Goal: Task Accomplishment & Management: Manage account settings

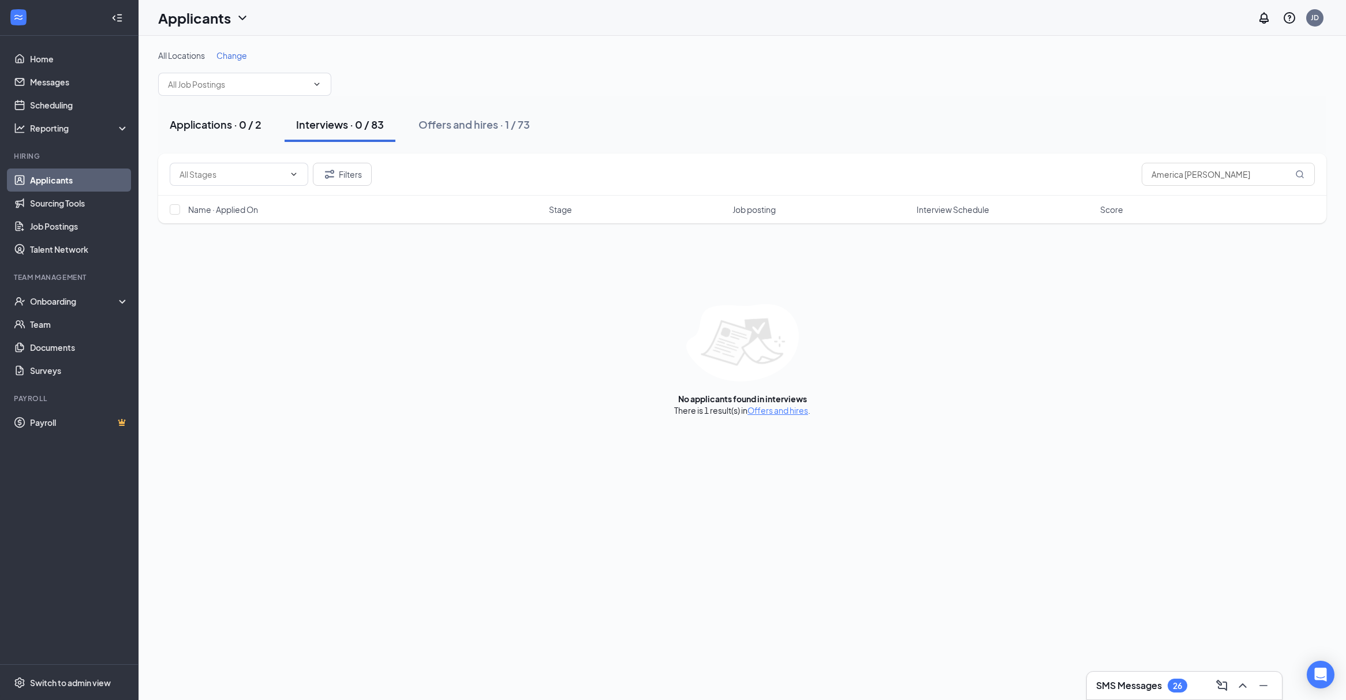
click at [239, 134] on button "Applications · 0 / 2" at bounding box center [215, 124] width 115 height 35
click at [342, 118] on div "Interviews · 0 / 83" at bounding box center [340, 124] width 88 height 14
click at [1175, 169] on input "America Haywood" at bounding box center [1227, 174] width 173 height 23
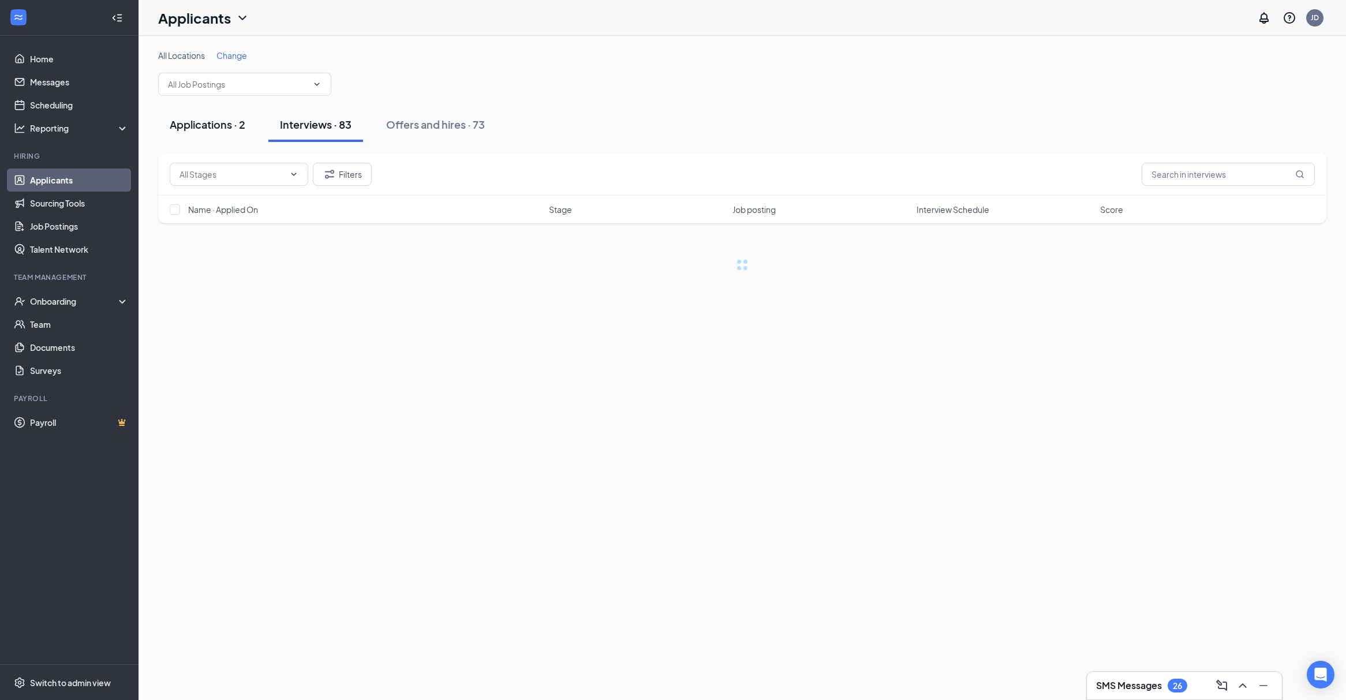
click at [214, 127] on div "Applications · 2" at bounding box center [208, 124] width 76 height 14
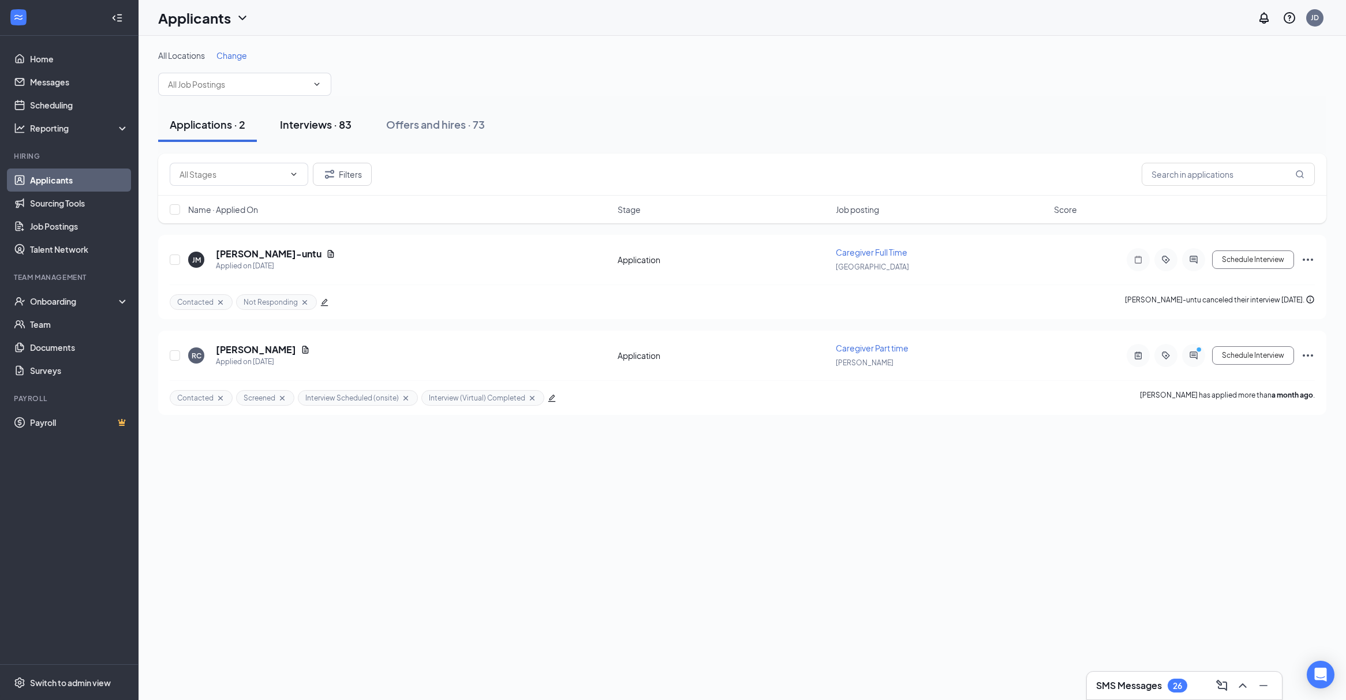
click at [336, 133] on button "Interviews · 83" at bounding box center [315, 124] width 95 height 35
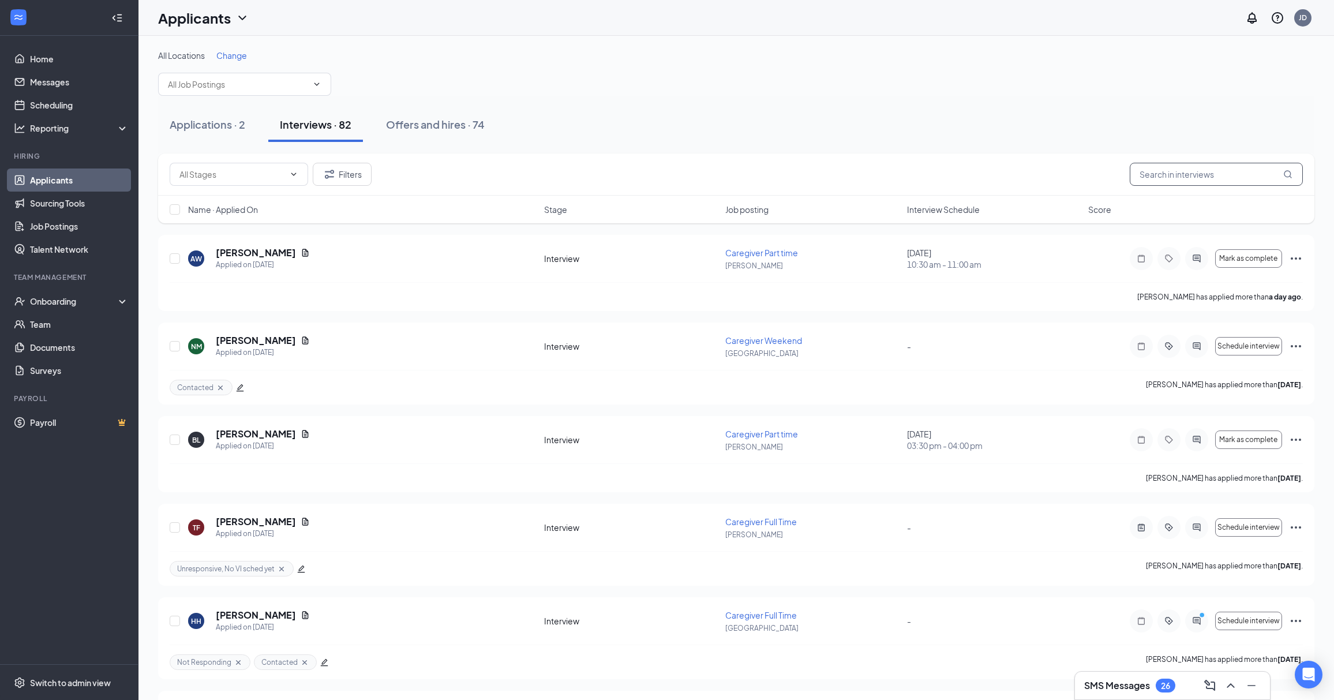
click at [1194, 181] on input "text" at bounding box center [1216, 174] width 173 height 23
paste input "[PERSON_NAME]"
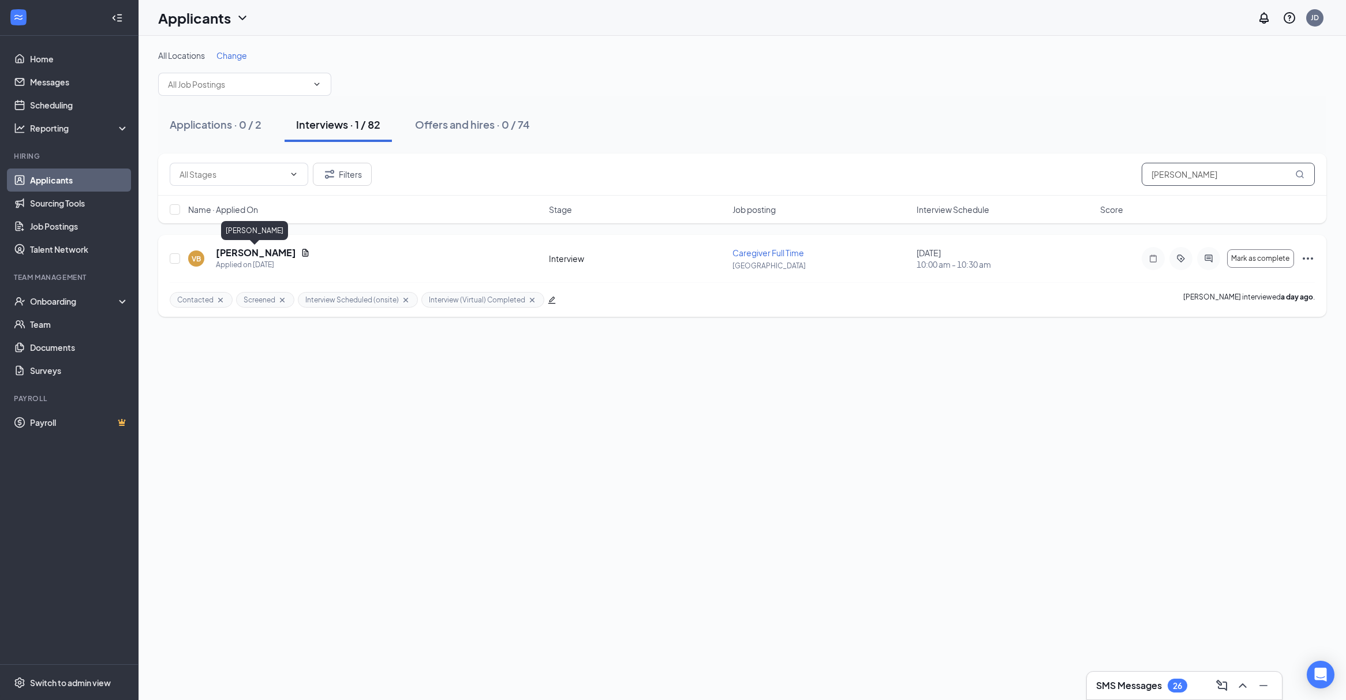
type input "[PERSON_NAME]"
click at [267, 257] on h5 "[PERSON_NAME]" at bounding box center [256, 252] width 80 height 13
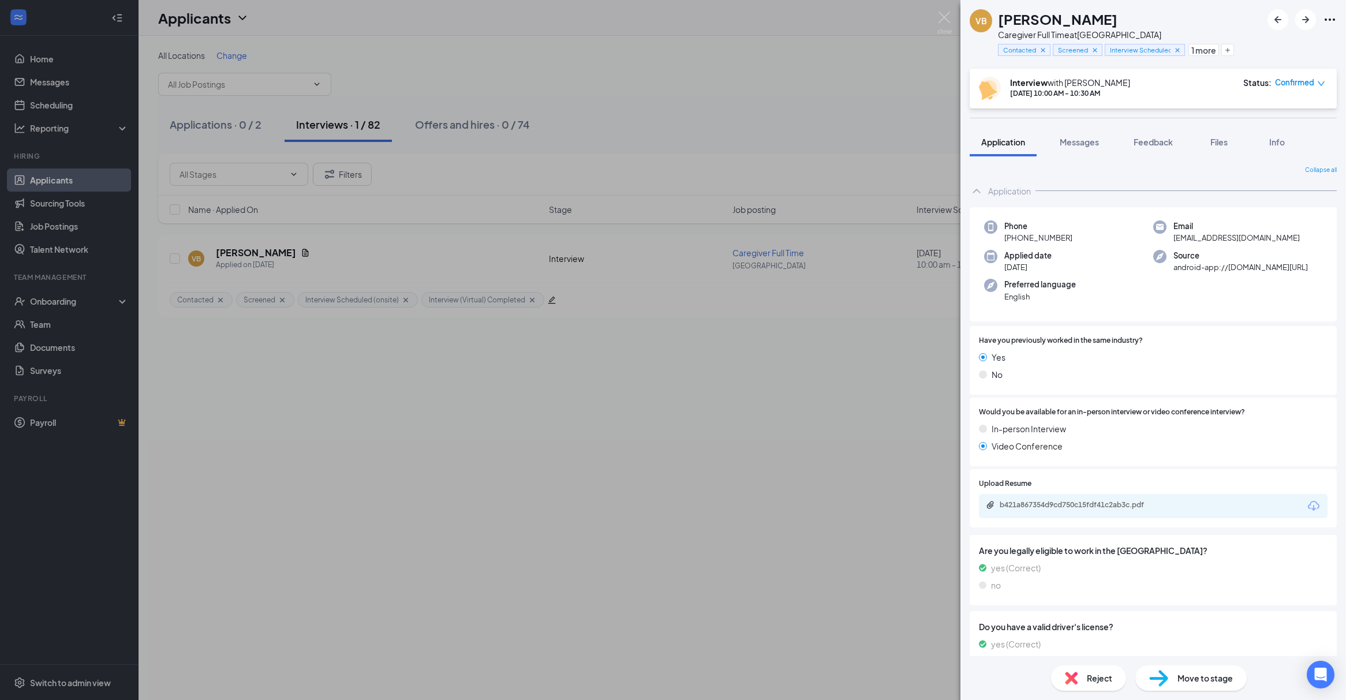
click at [1300, 82] on span "Confirmed" at bounding box center [1294, 83] width 39 height 12
click at [1282, 133] on span "Mark complete" at bounding box center [1266, 135] width 58 height 13
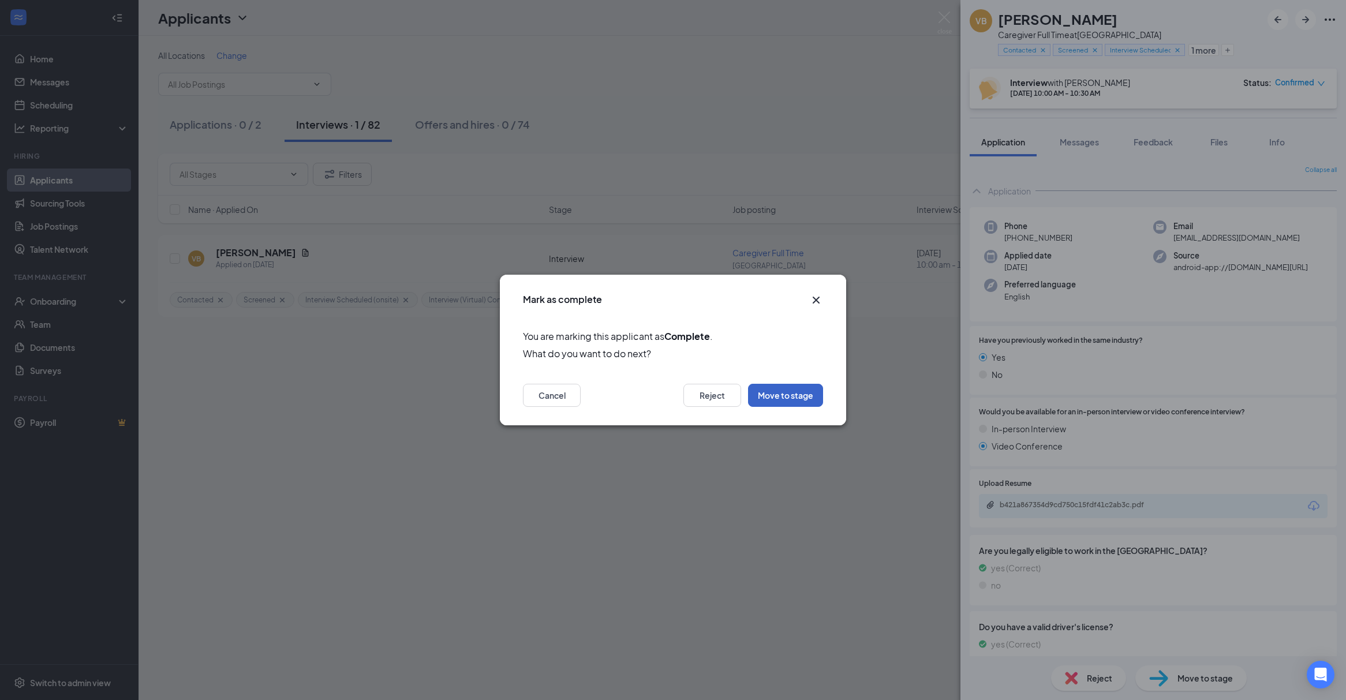
click at [793, 394] on button "Move to stage" at bounding box center [785, 395] width 75 height 23
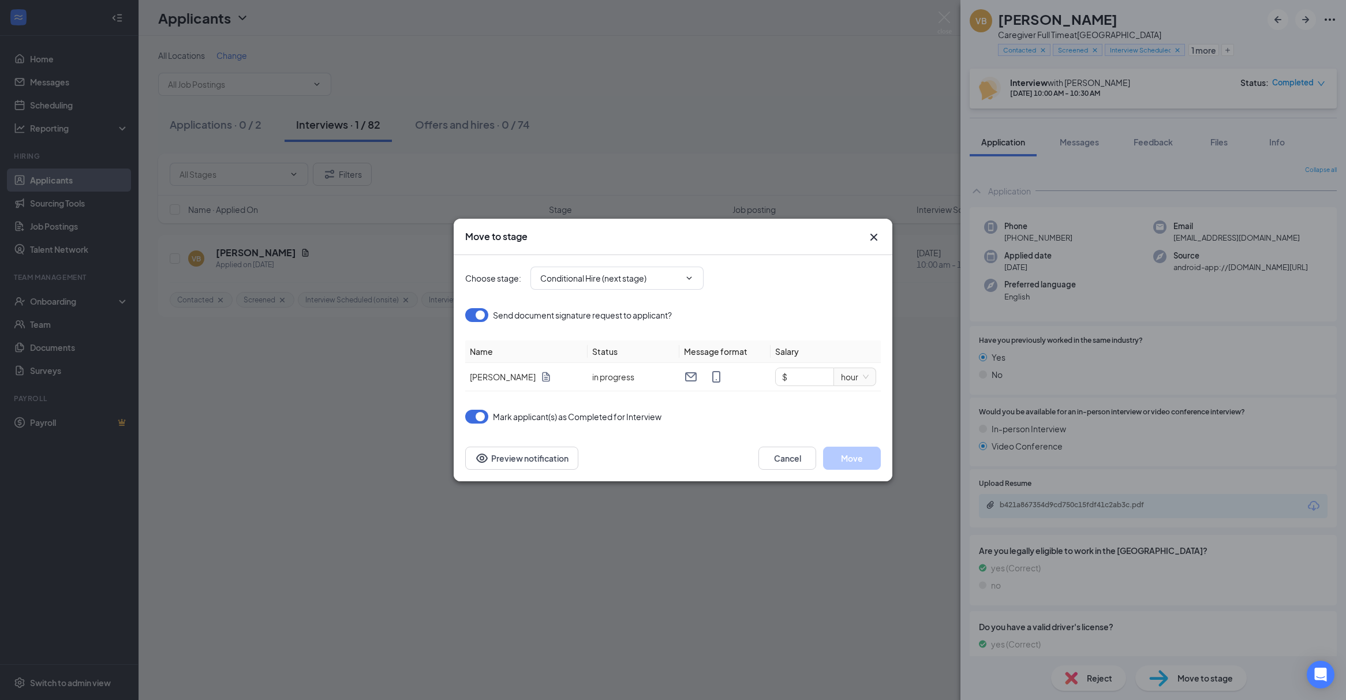
click at [873, 238] on icon "Cross" at bounding box center [873, 237] width 7 height 7
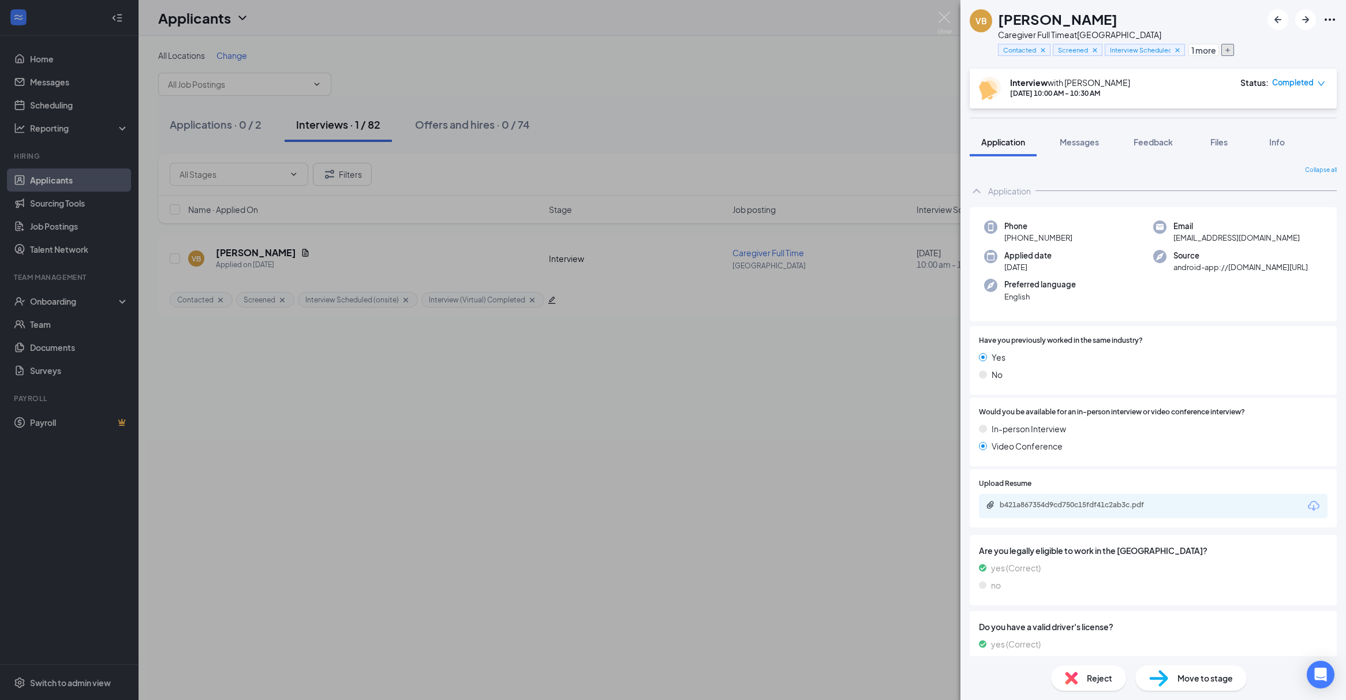
click at [1230, 51] on icon "Plus" at bounding box center [1227, 50] width 7 height 7
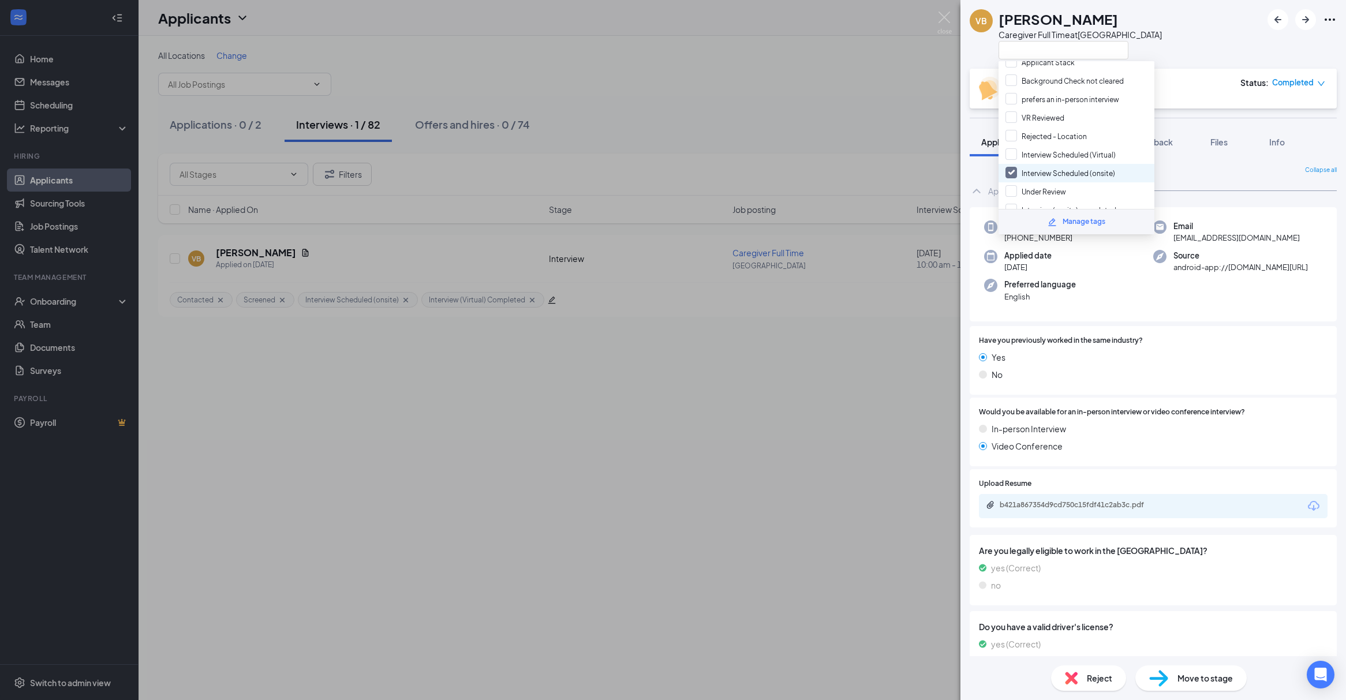
scroll to position [153, 0]
click at [1059, 130] on input "Interview (onsite) completed" at bounding box center [1060, 133] width 111 height 13
checkbox input "true"
click at [1069, 91] on input "Interview Scheduled (onsite)" at bounding box center [1060, 96] width 110 height 13
checkbox input "false"
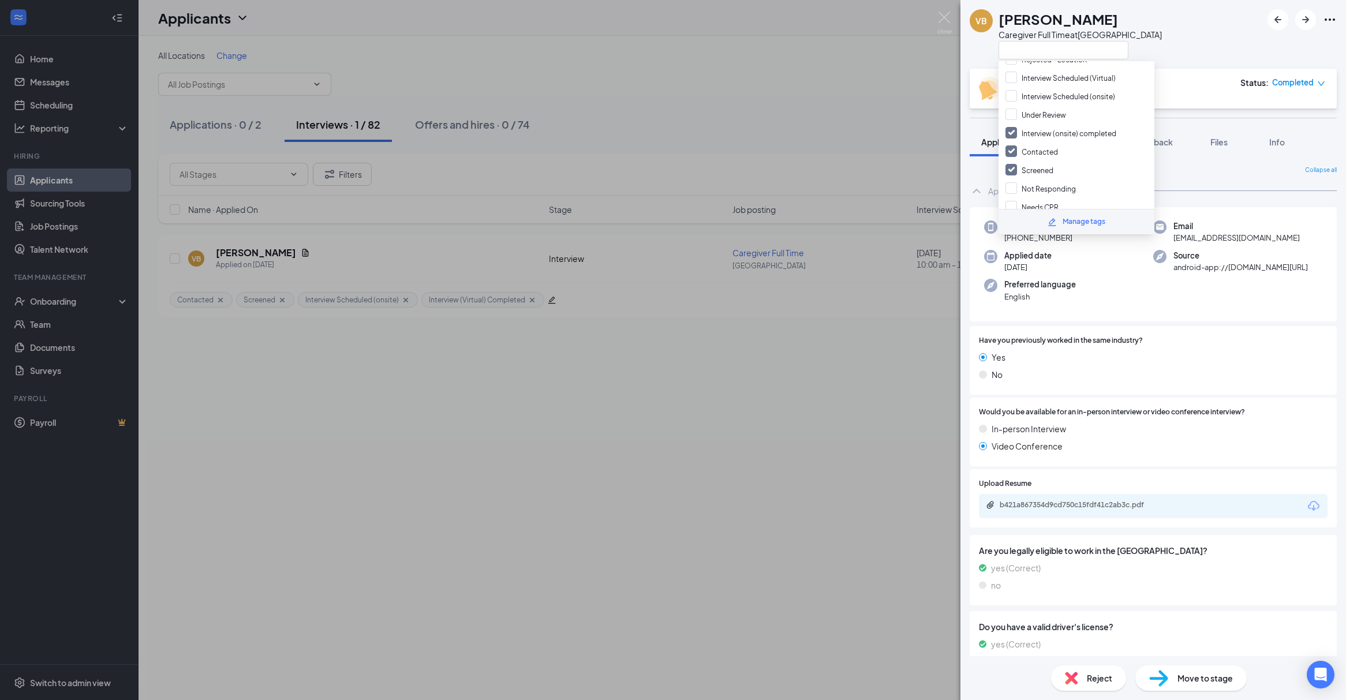
click at [1201, 51] on div "VB Valarie Bertram Caregiver Full Time at Tampa" at bounding box center [1152, 34] width 385 height 69
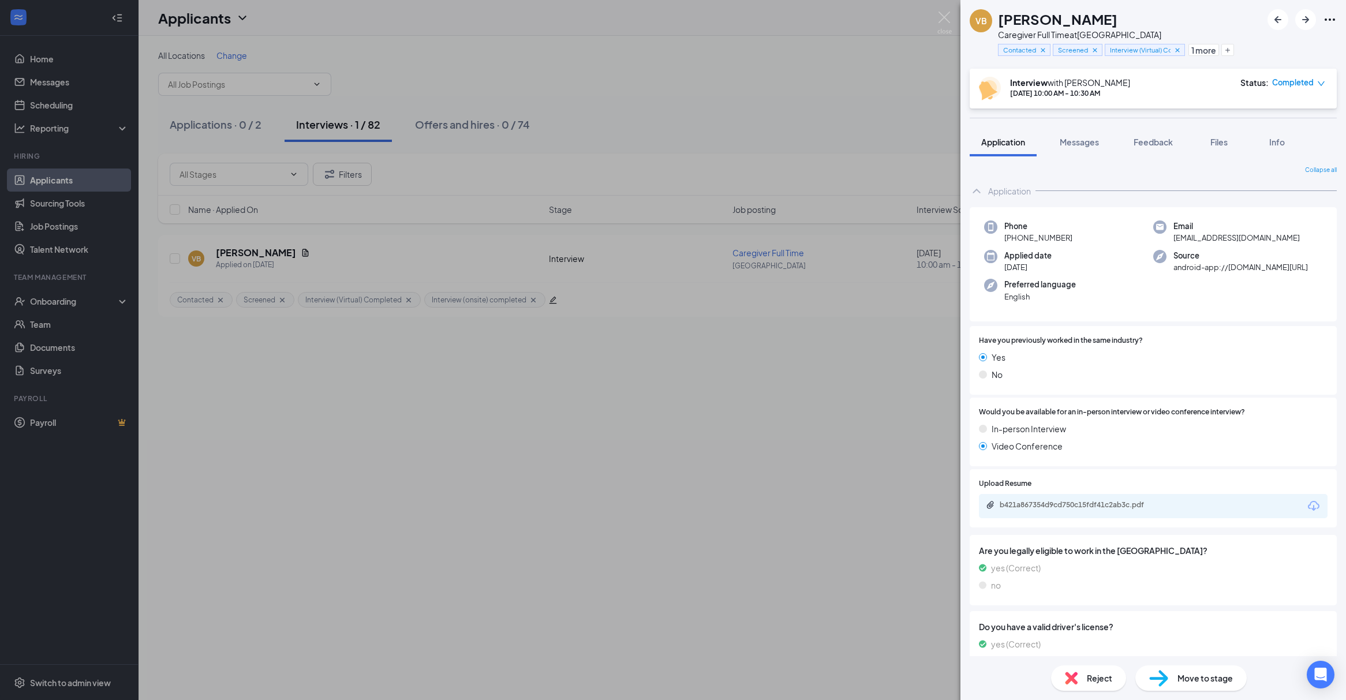
click at [1293, 85] on span "Completed" at bounding box center [1293, 83] width 42 height 12
click at [1192, 86] on div "Interview with Tracey Francis Sep 15, 10:00 AM - 10:30 AM Status : Completed" at bounding box center [1152, 89] width 346 height 24
click at [1194, 674] on span "Move to stage" at bounding box center [1204, 678] width 55 height 13
type input "Conditional Hire (next stage)"
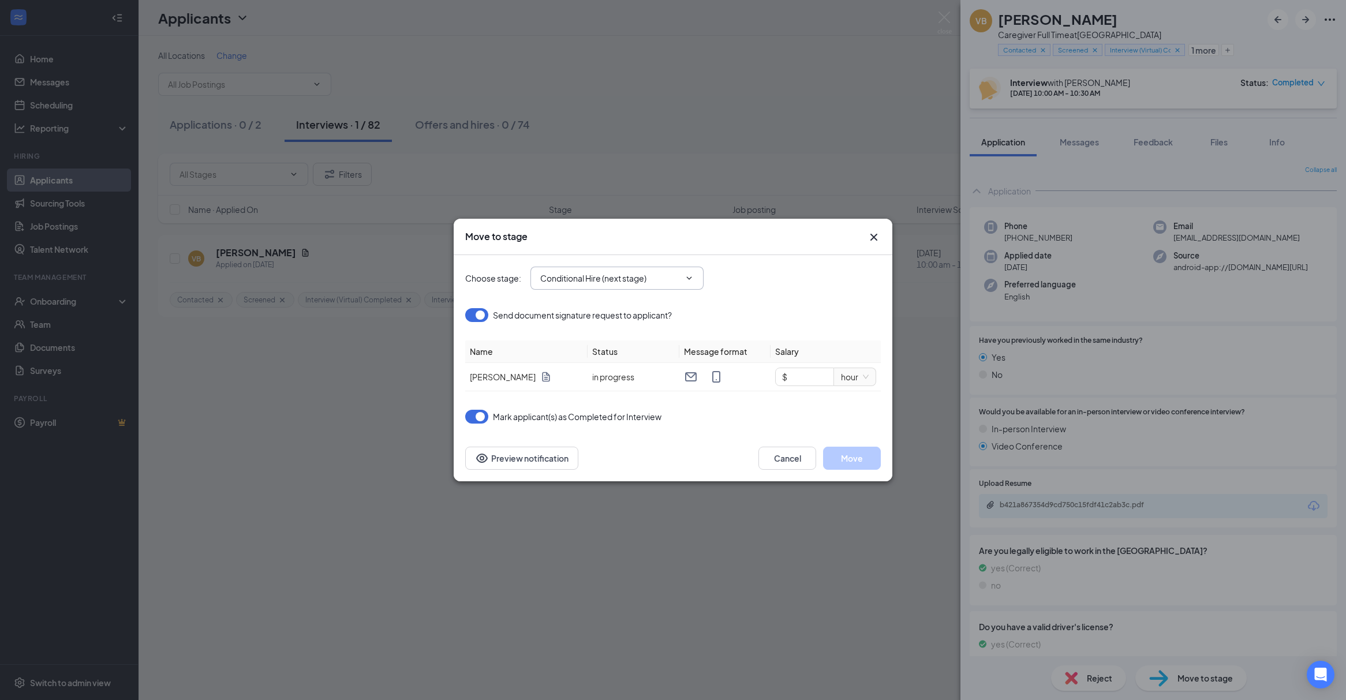
click at [612, 285] on span "Conditional Hire (next stage)" at bounding box center [616, 278] width 173 height 23
click at [636, 280] on input "Conditional Hire (next stage)" at bounding box center [610, 278] width 140 height 13
click at [196, 506] on div "Move to stage Choose stage : Conditional Hire (next stage) Application Intervie…" at bounding box center [673, 350] width 1346 height 700
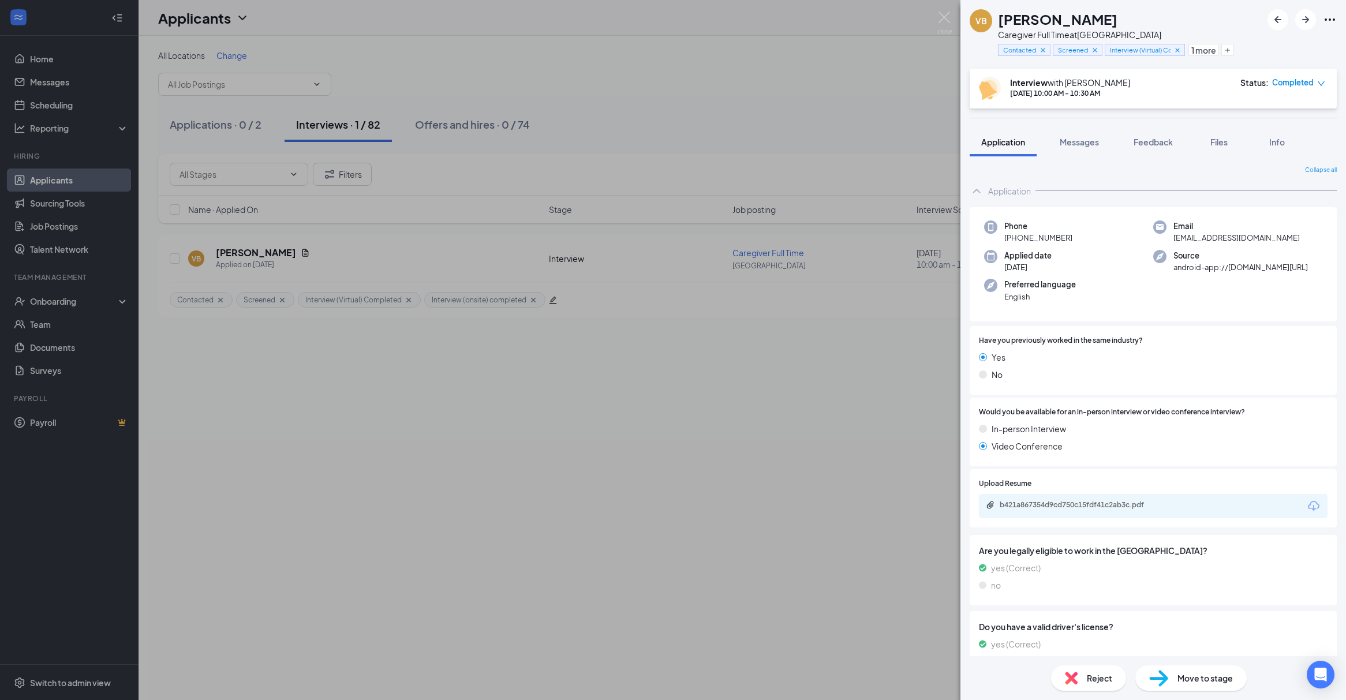
click at [1190, 681] on span "Move to stage" at bounding box center [1204, 678] width 55 height 13
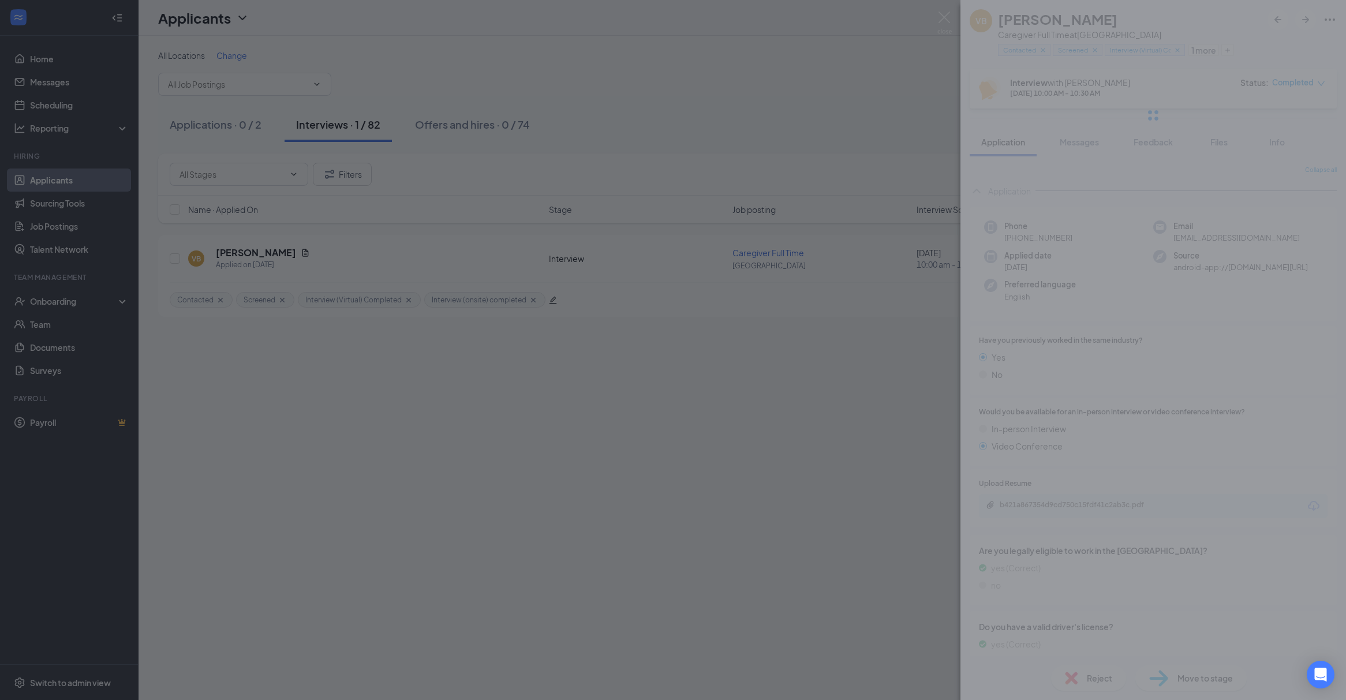
type input "Conditional Hire (next stage)"
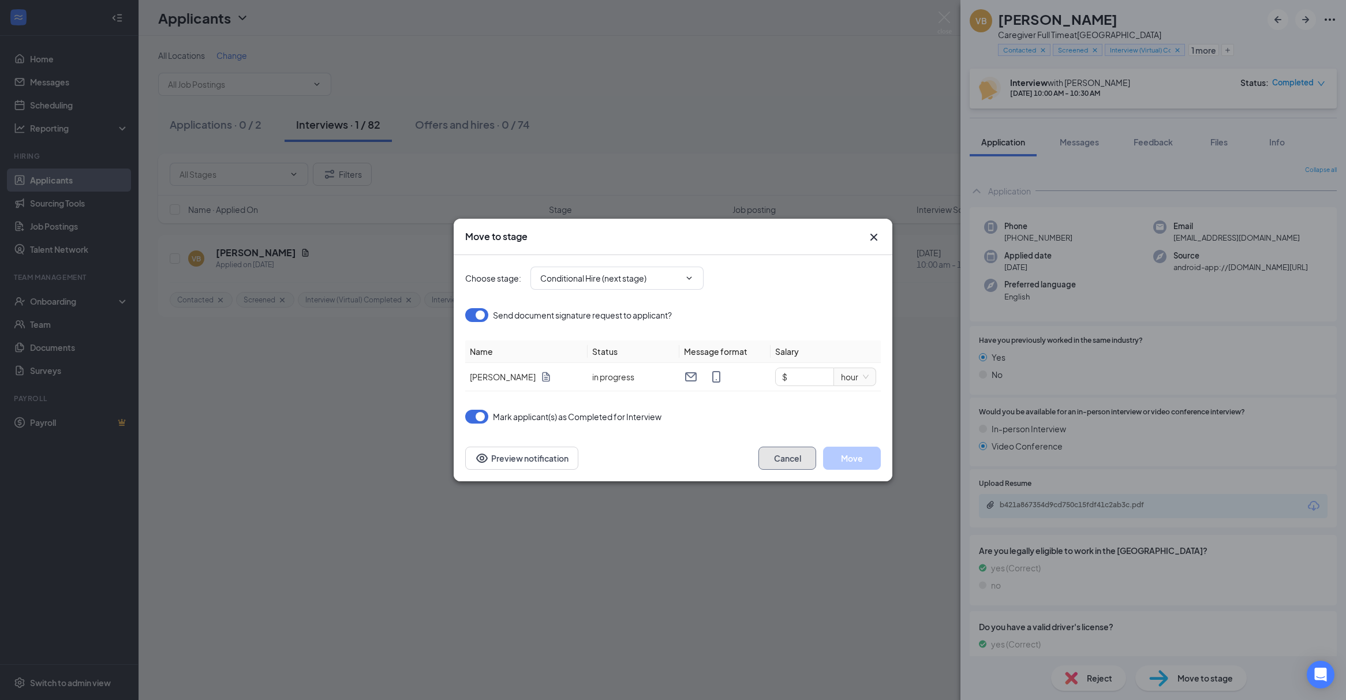
click at [781, 453] on button "Cancel" at bounding box center [787, 458] width 58 height 23
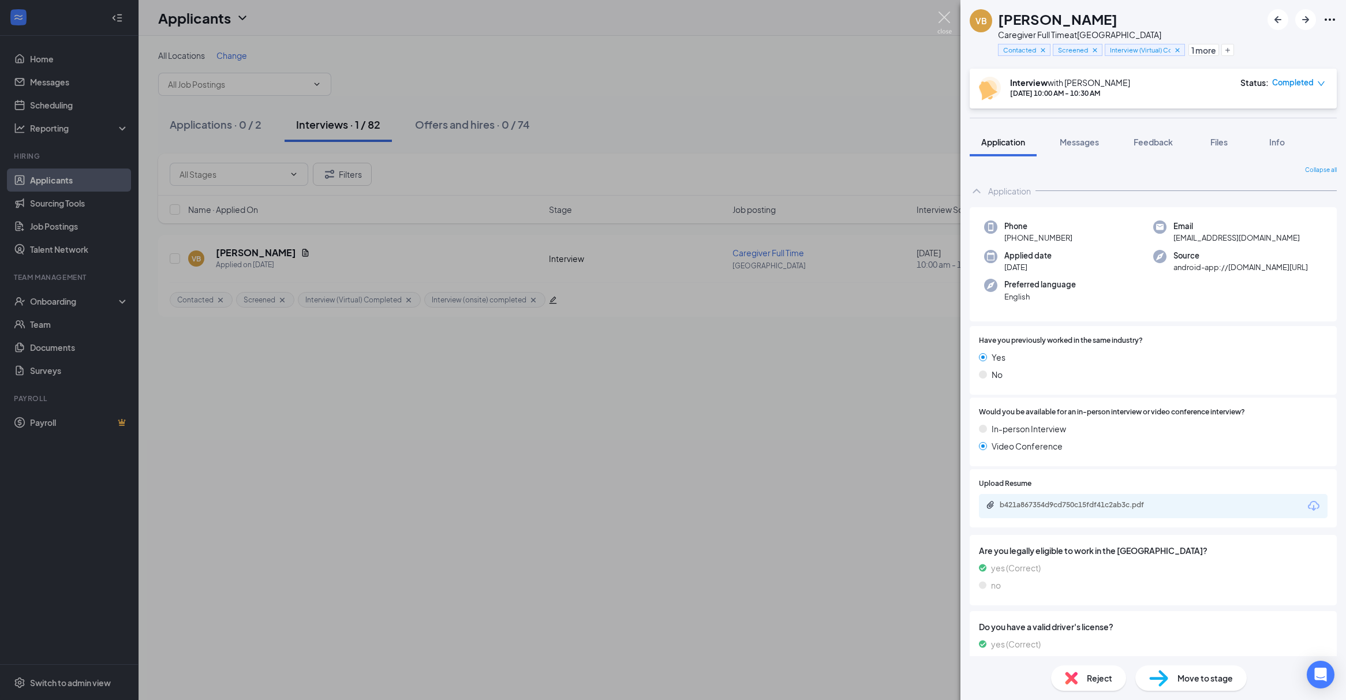
drag, startPoint x: 937, startPoint y: 19, endPoint x: 147, endPoint y: 323, distance: 847.0
click at [937, 18] on img at bounding box center [944, 23] width 14 height 23
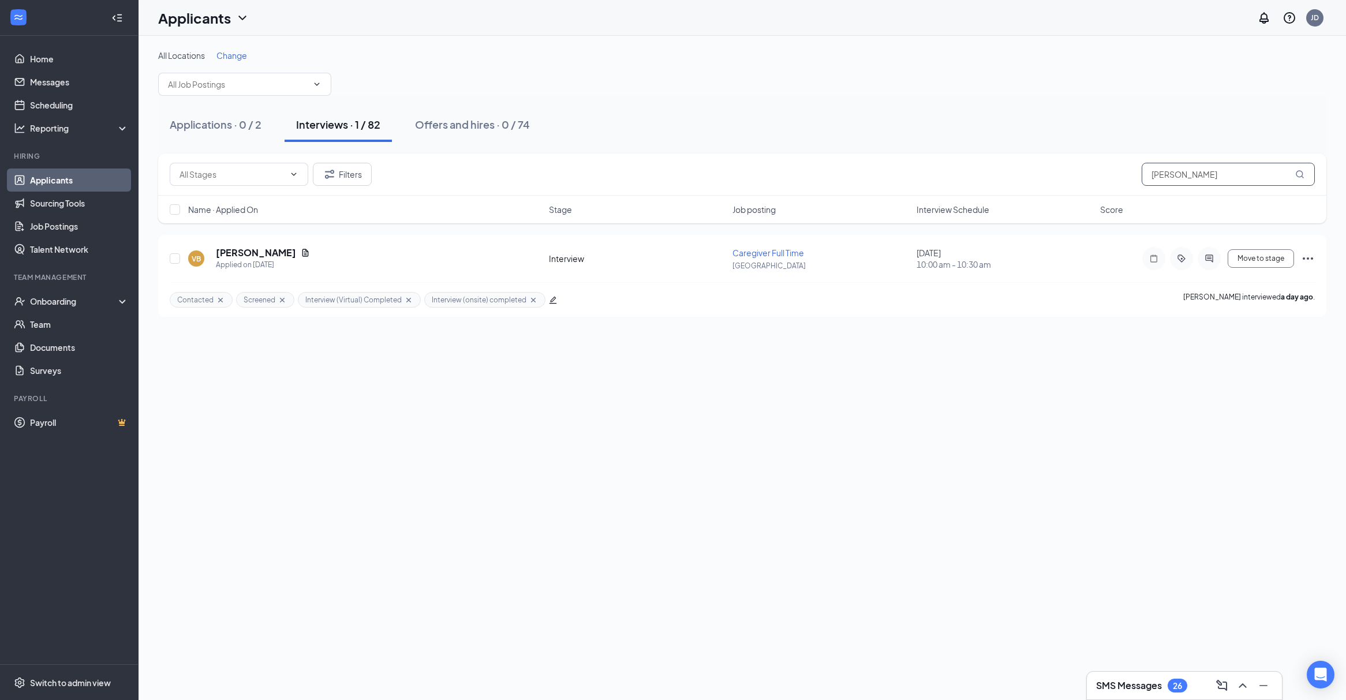
click at [1215, 174] on input "[PERSON_NAME]" at bounding box center [1227, 174] width 173 height 23
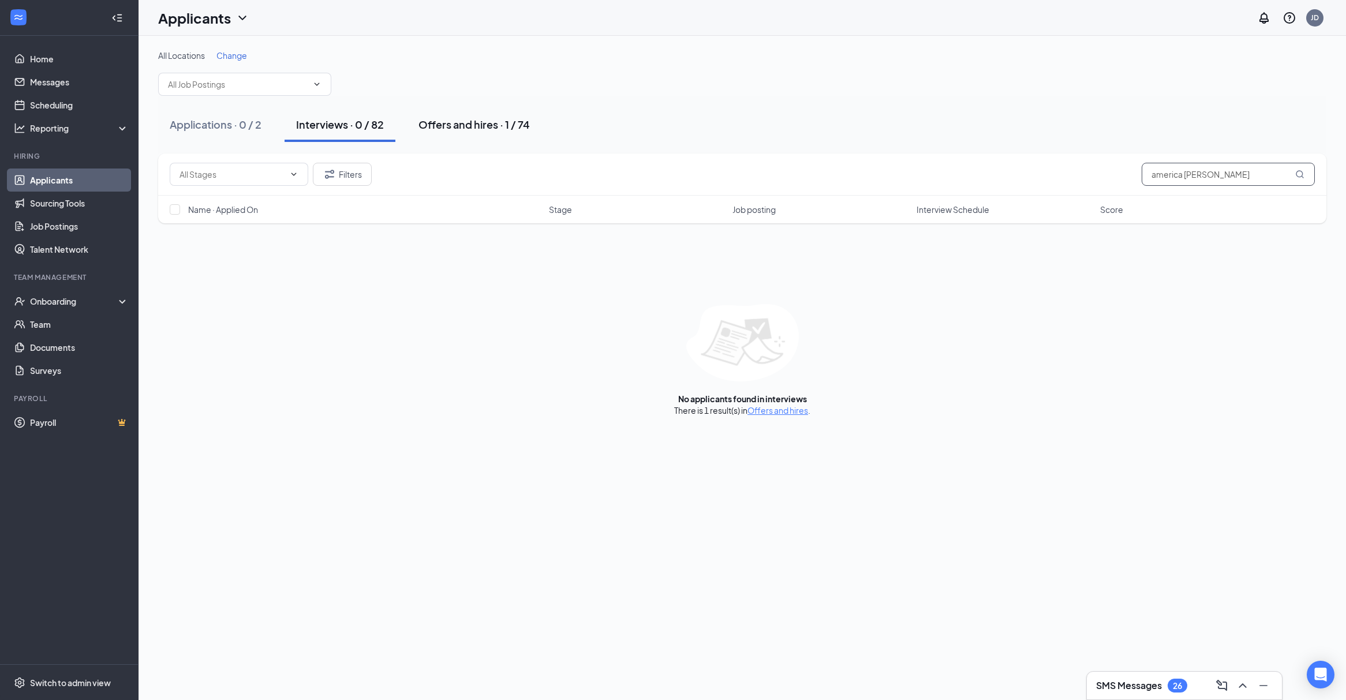
type input "america haywood"
click at [473, 128] on div "Offers and hires · 1 / 74" at bounding box center [473, 124] width 111 height 14
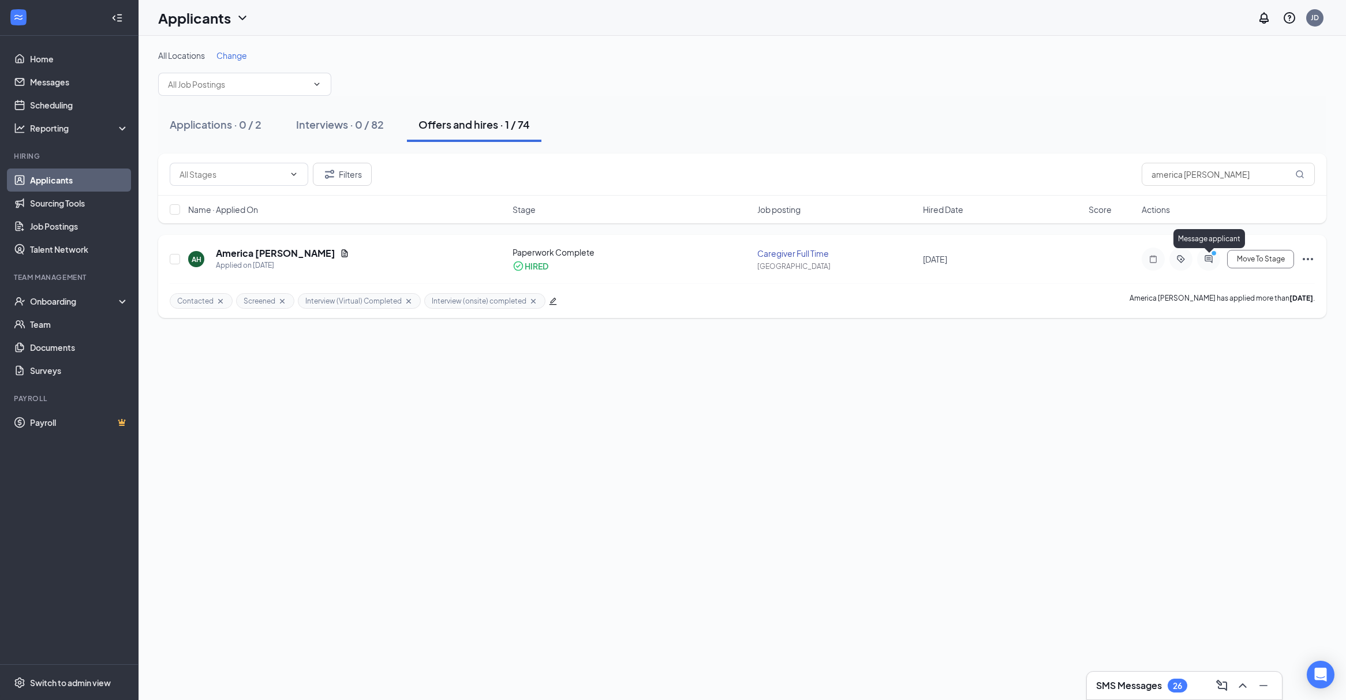
click at [1212, 260] on icon "ActiveChat" at bounding box center [1208, 258] width 14 height 9
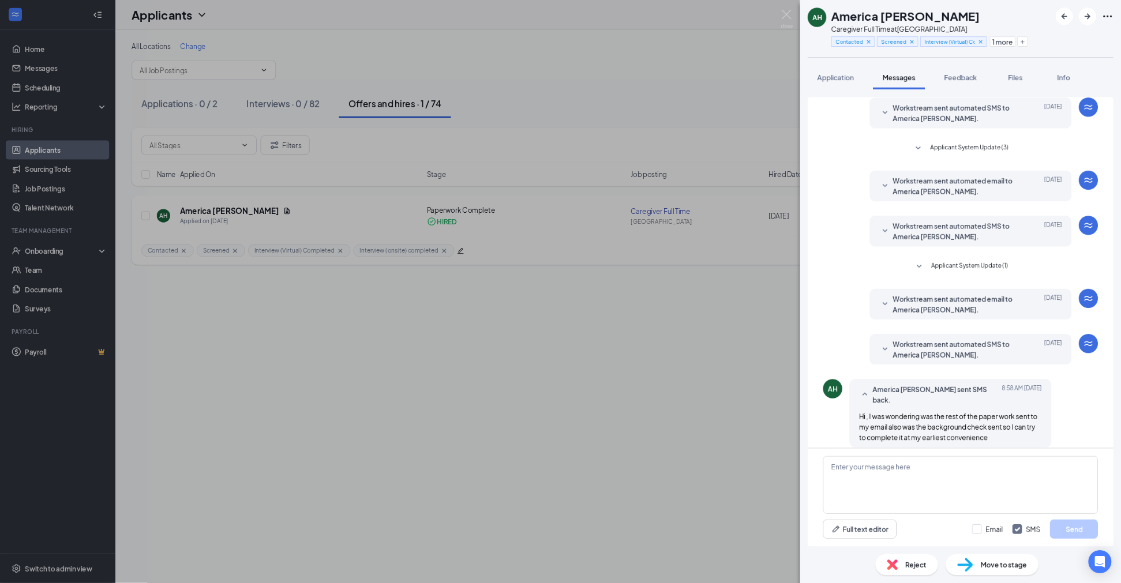
scroll to position [42, 0]
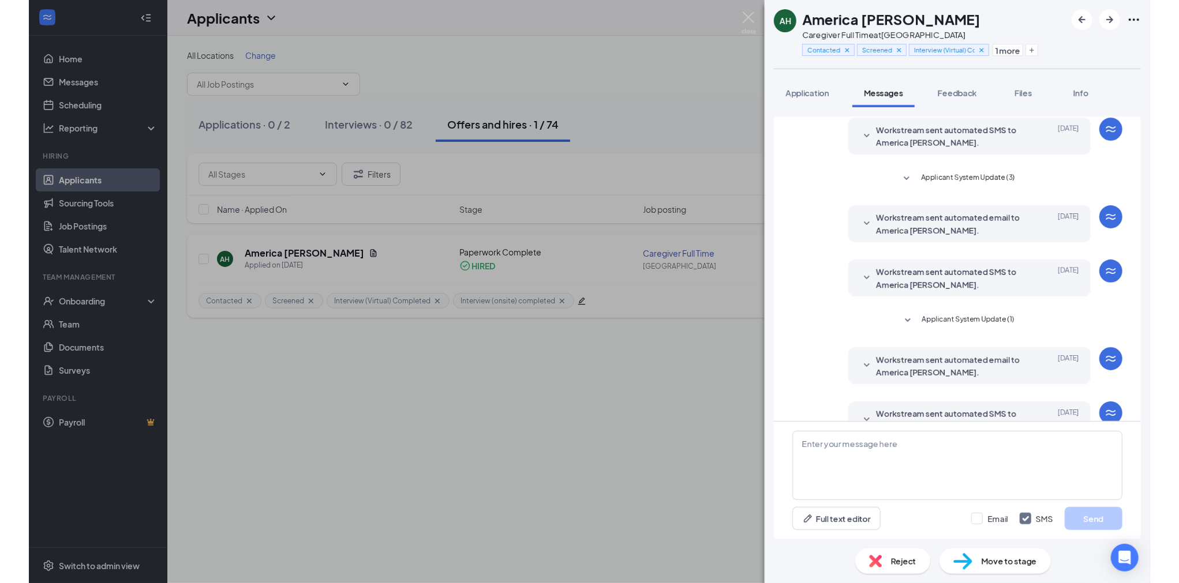
scroll to position [158, 0]
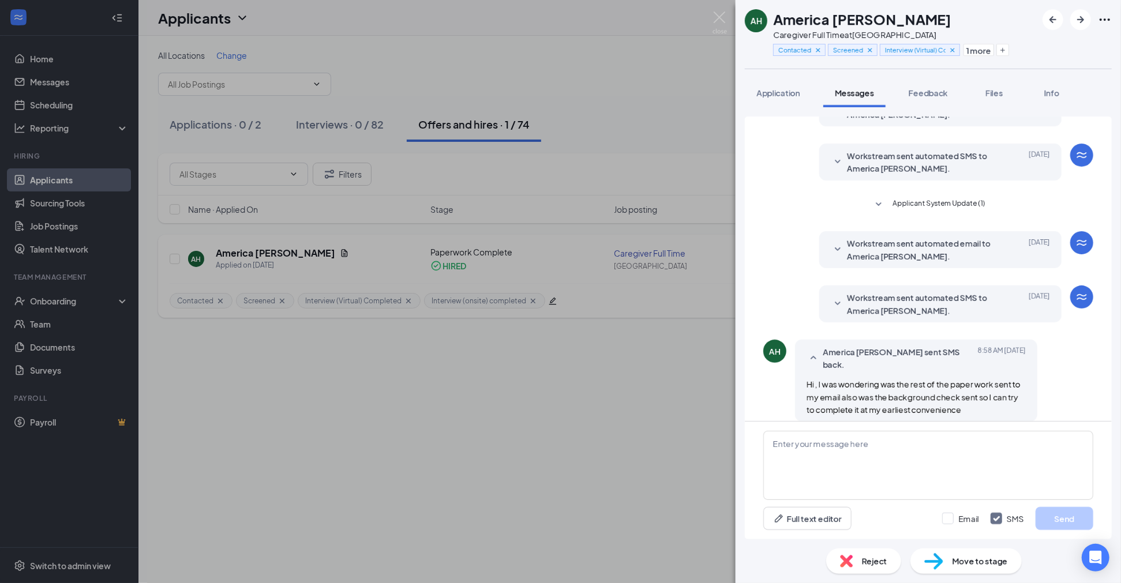
click at [956, 379] on span "Hi , I was wondering was the rest of the paper work sent to my email also was t…" at bounding box center [914, 397] width 214 height 36
click at [845, 457] on textarea at bounding box center [928, 465] width 330 height 69
type textarea "Hi America, let me check"
click at [717, 24] on img at bounding box center [720, 23] width 14 height 23
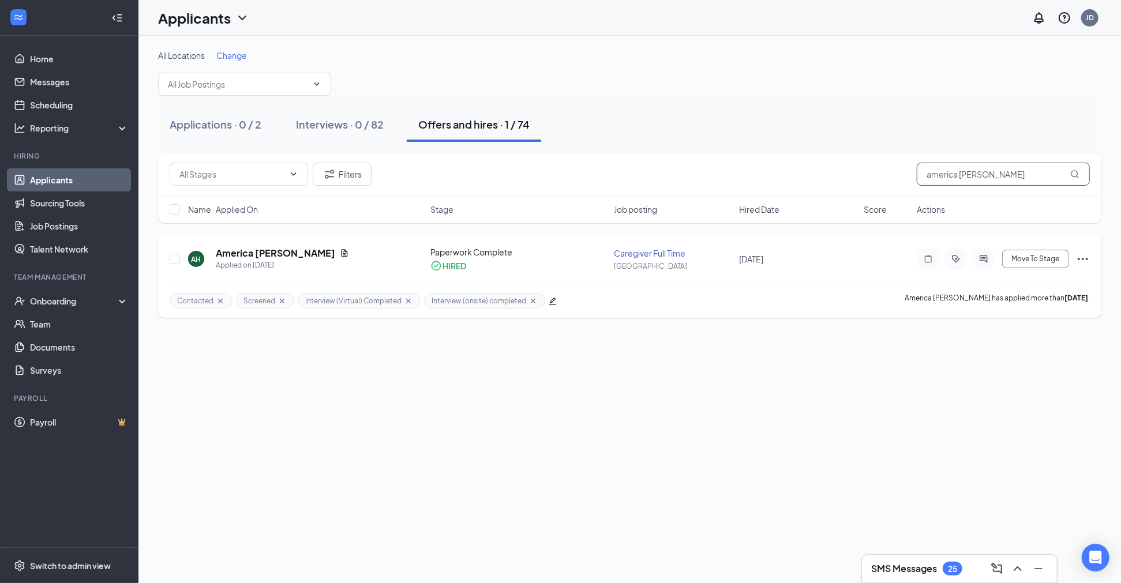
click at [972, 178] on input "america haywood" at bounding box center [1003, 174] width 173 height 23
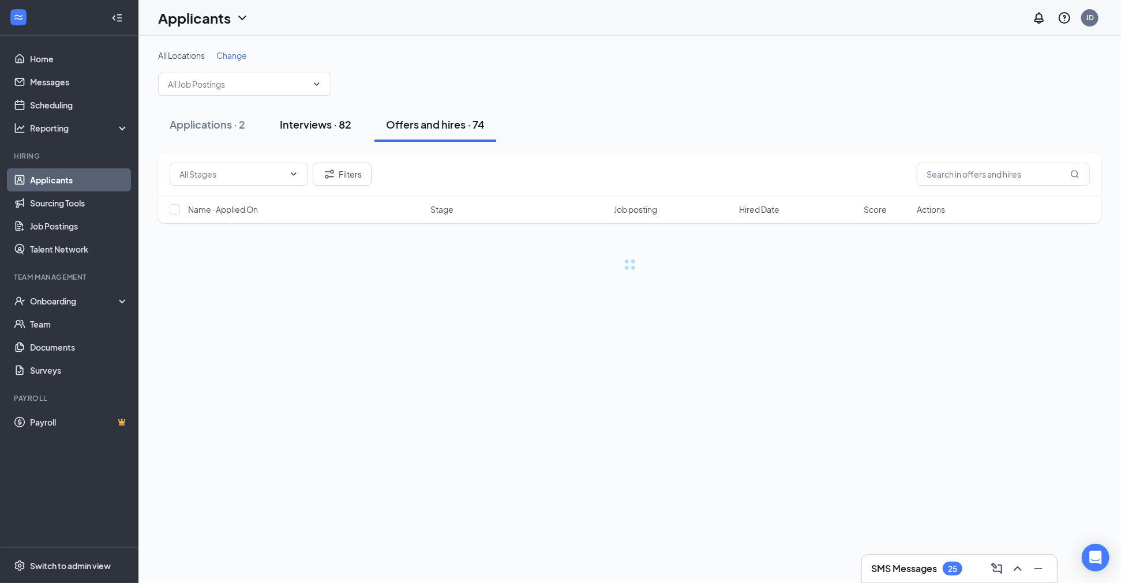
click at [310, 123] on div "Interviews · 82" at bounding box center [316, 124] width 72 height 14
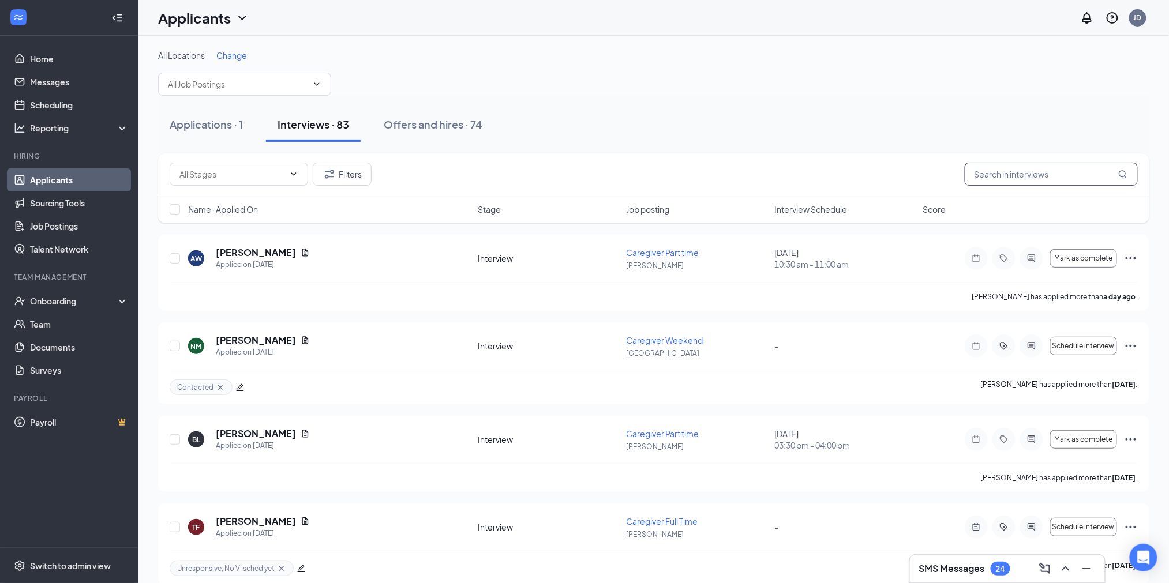
click at [1033, 171] on input "text" at bounding box center [1051, 174] width 173 height 23
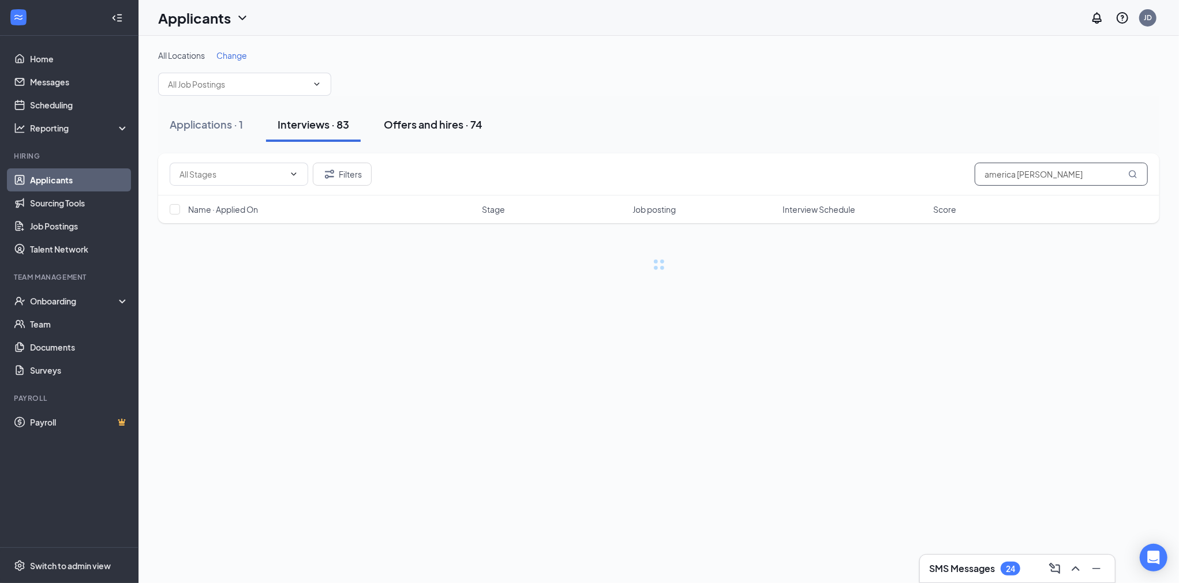
type input "america haywood"
click at [447, 129] on div "Offers and hires · 74" at bounding box center [433, 124] width 99 height 14
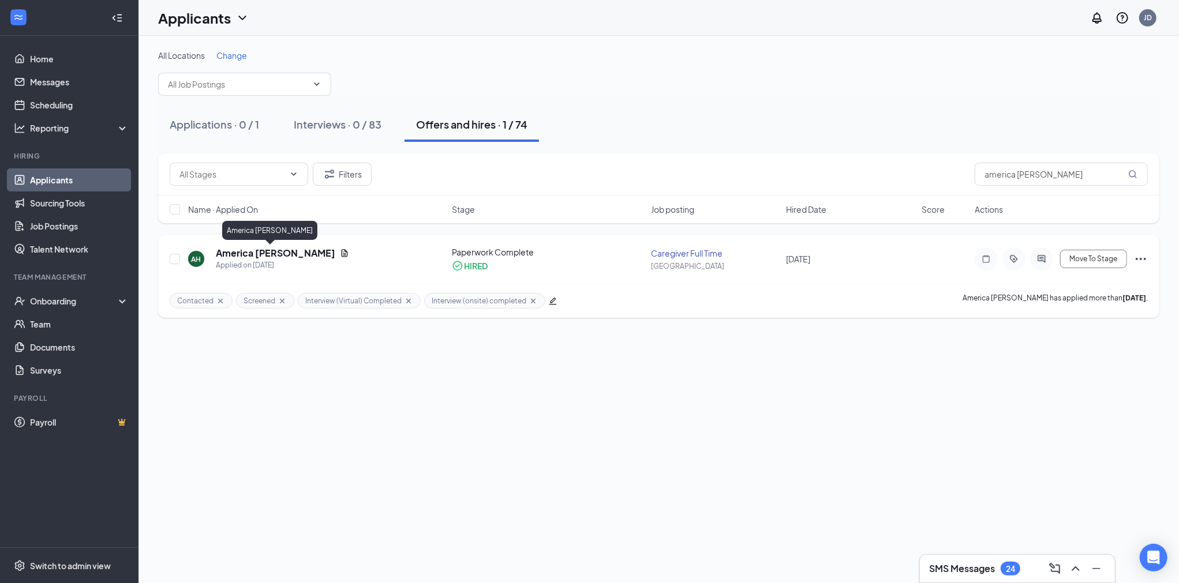
click at [256, 256] on h5 "America Haywood" at bounding box center [275, 253] width 119 height 13
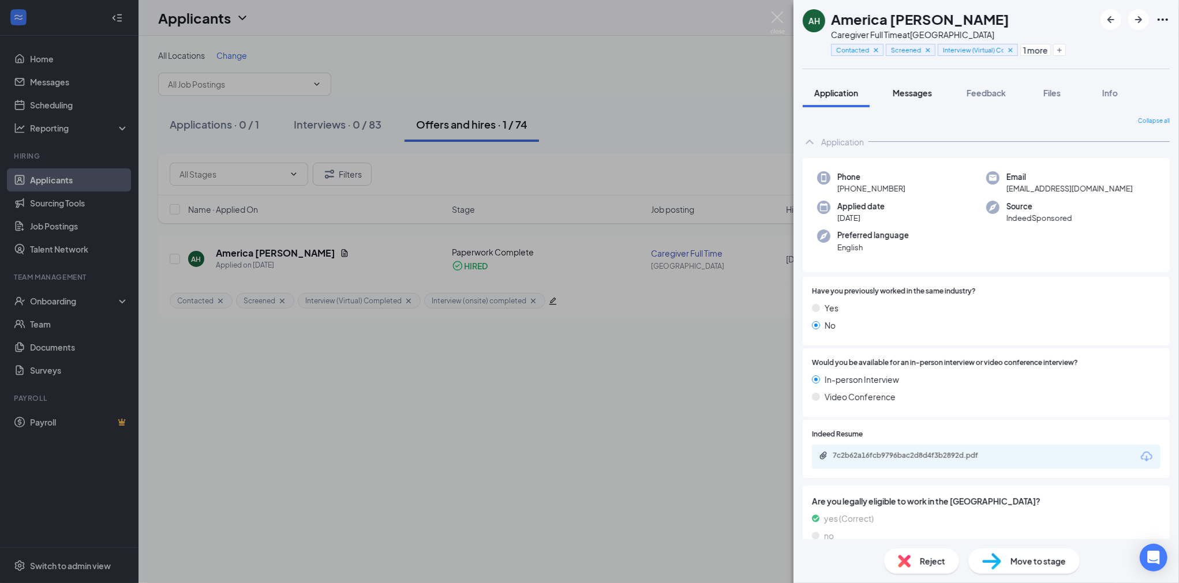
click at [908, 102] on button "Messages" at bounding box center [912, 92] width 62 height 29
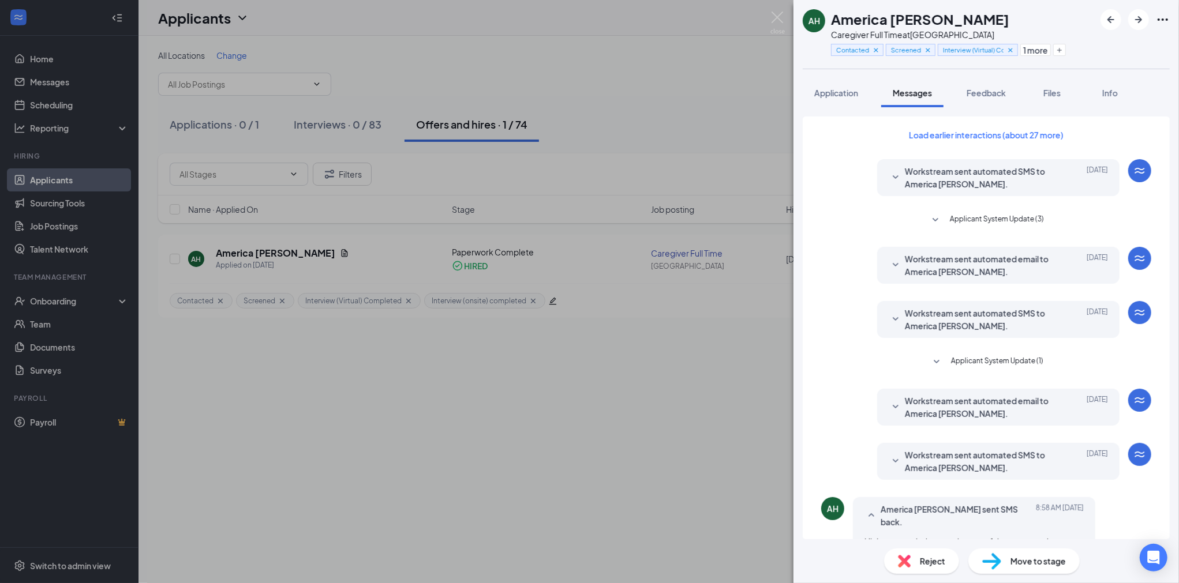
scroll to position [39, 0]
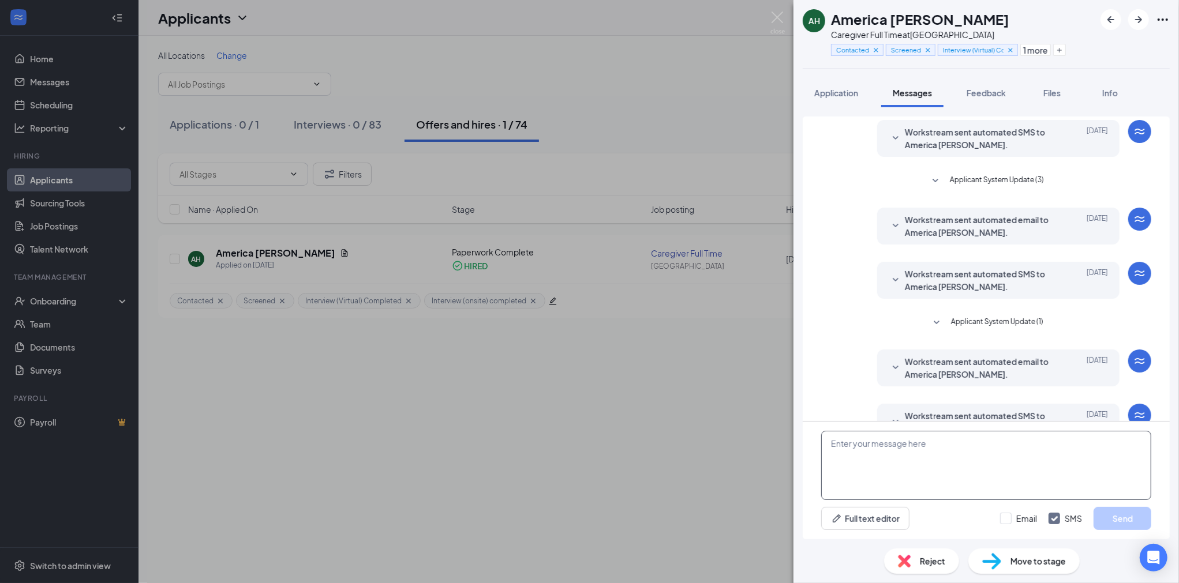
click at [901, 456] on textarea at bounding box center [986, 465] width 330 height 69
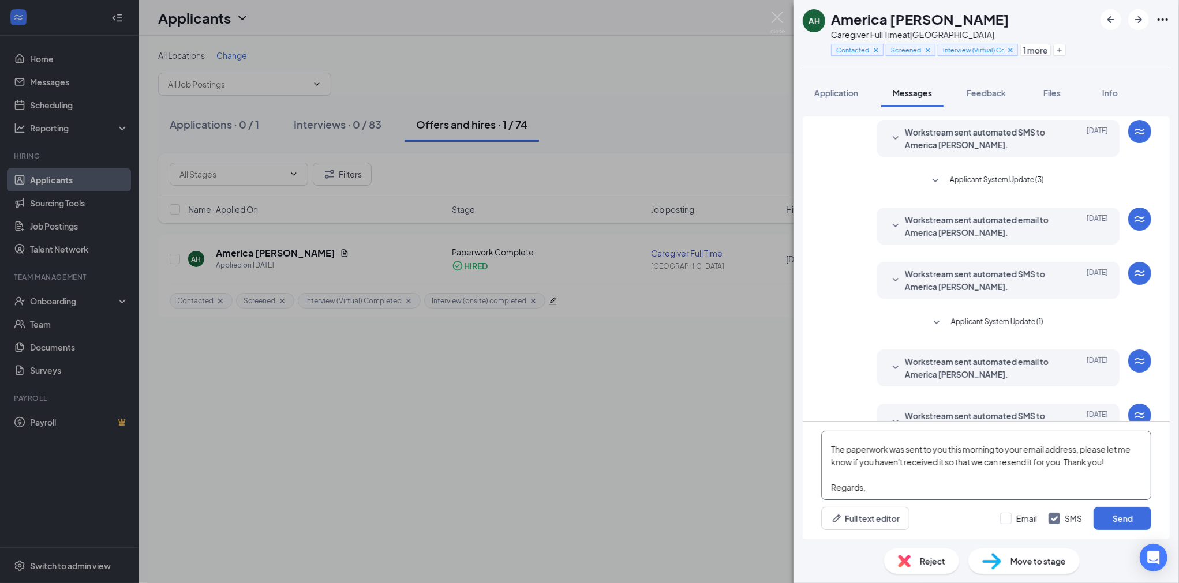
scroll to position [25, 0]
click at [870, 479] on textarea "Hi America, The paperwork was sent to you this morning to your email address, p…" at bounding box center [986, 465] width 330 height 69
paste textarea "The paperwork was sent to your email address this morning. Please let me know i…"
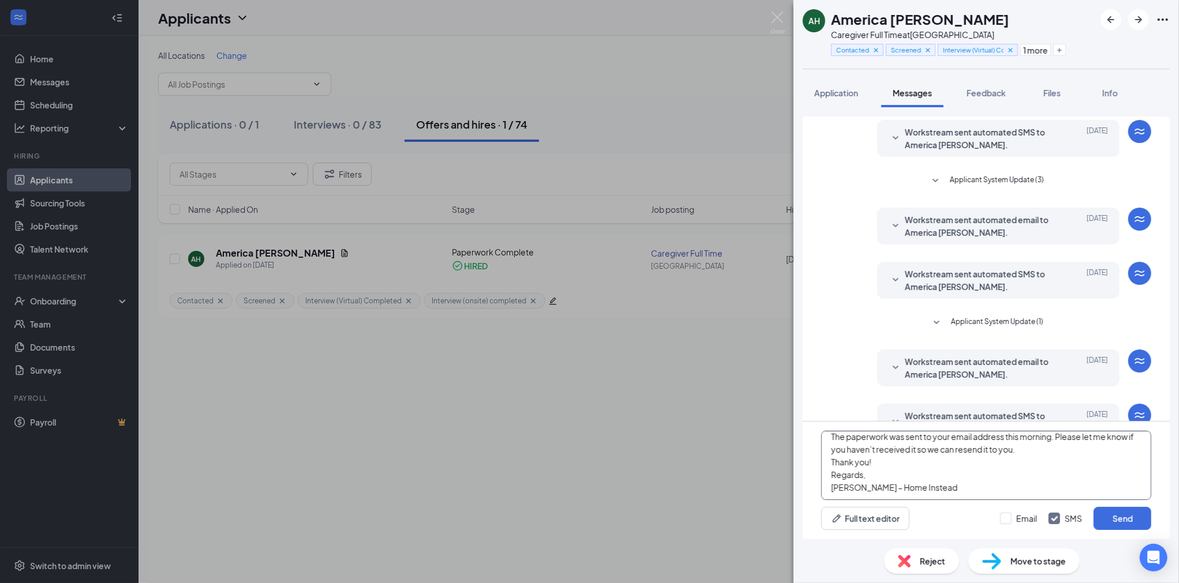
scroll to position [0, 0]
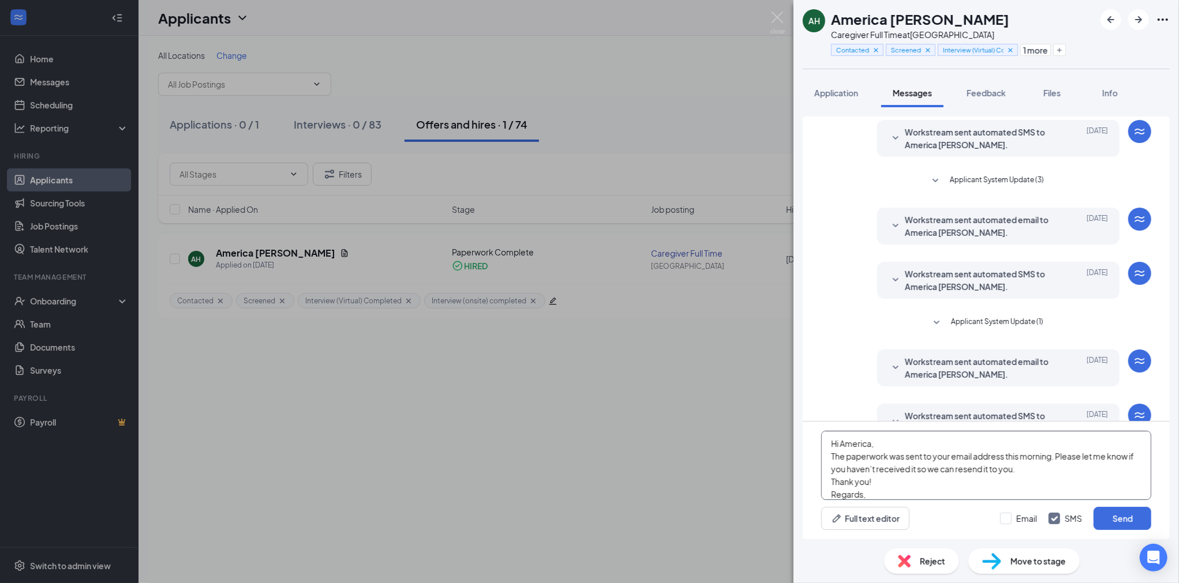
click at [904, 449] on textarea "Hi America, The paperwork was sent to your email address this morning. Please l…" at bounding box center [986, 465] width 330 height 69
click at [1035, 481] on textarea "Hi America, The paperwork was sent to your email address this morning. Please l…" at bounding box center [986, 465] width 330 height 69
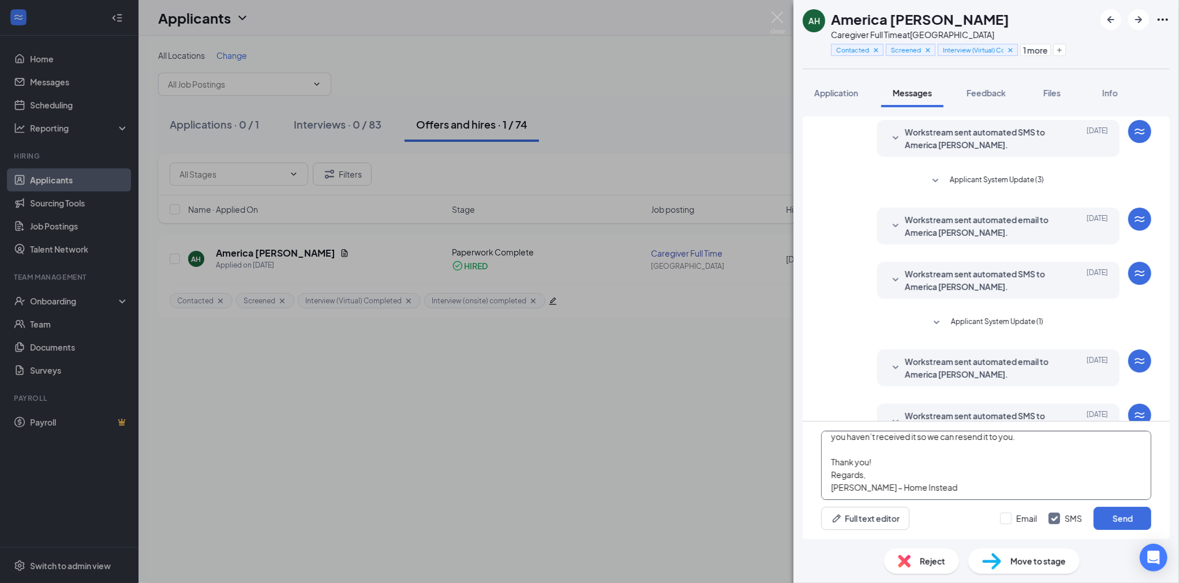
click at [923, 457] on textarea "Hi America, The paperwork was sent to your email address this morning. Please l…" at bounding box center [986, 465] width 330 height 69
click at [922, 447] on textarea "Hi America, The paperwork was sent to your email address this morning. Please l…" at bounding box center [986, 465] width 330 height 69
type textarea "Hi America, The paperwork was sent to your email address this morning. Please l…"
click at [1119, 512] on button "Send" at bounding box center [1122, 518] width 58 height 23
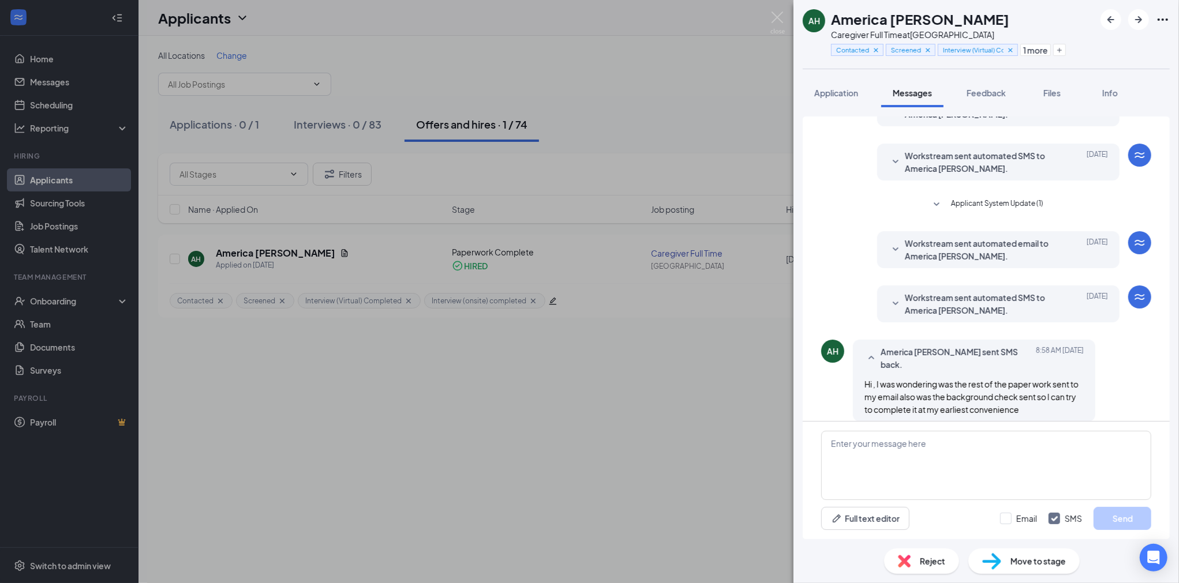
scroll to position [345, 0]
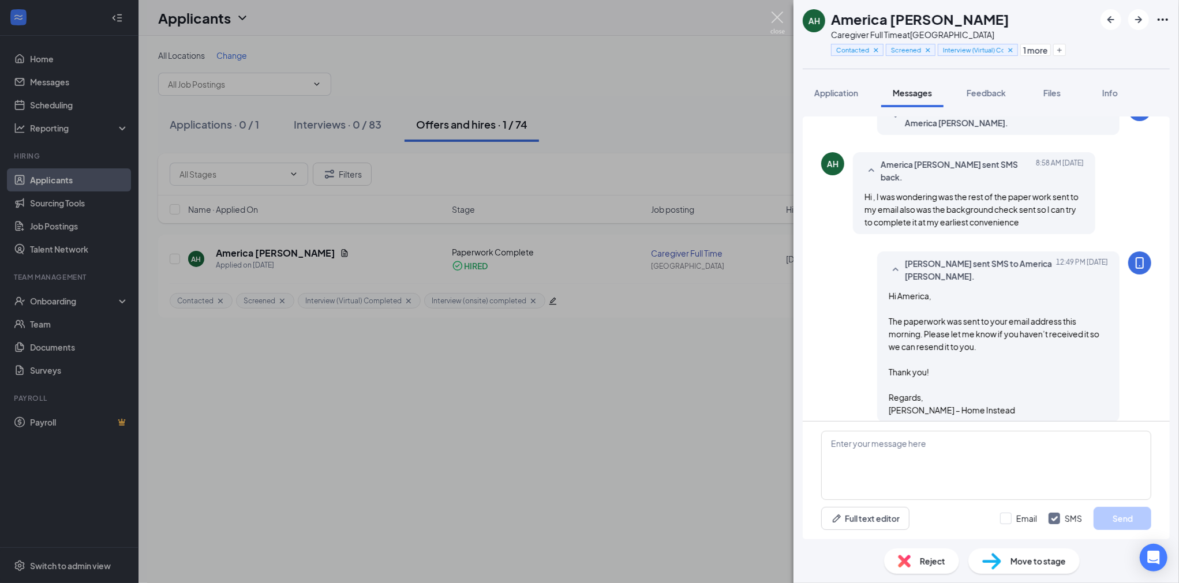
drag, startPoint x: 776, startPoint y: 17, endPoint x: 763, endPoint y: 141, distance: 124.1
click at [776, 16] on img at bounding box center [777, 23] width 14 height 23
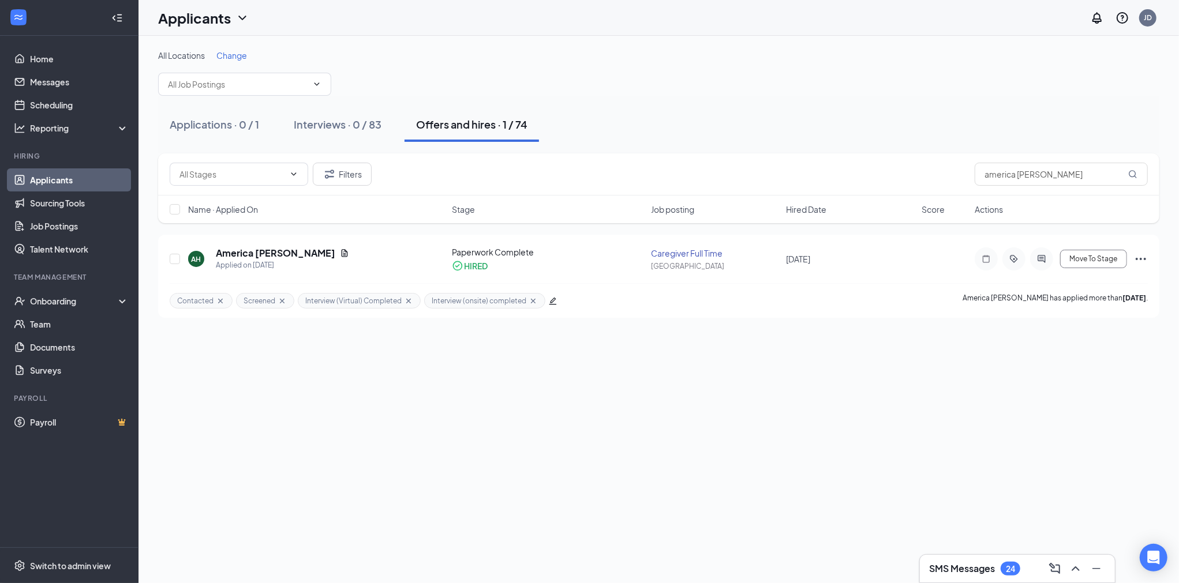
click at [54, 179] on link "Applicants" at bounding box center [79, 179] width 99 height 23
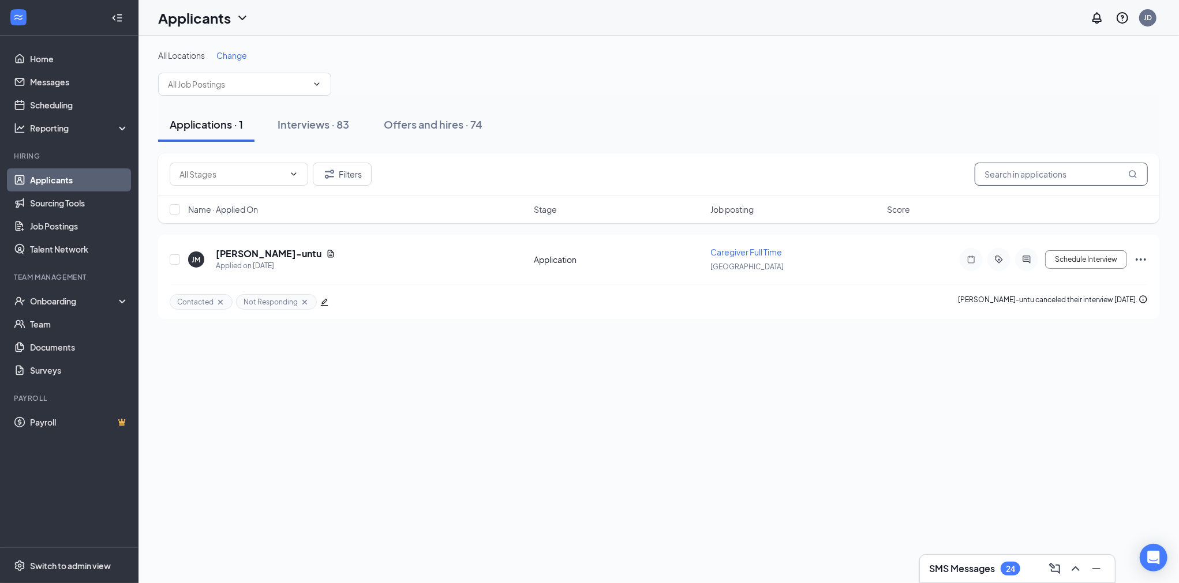
click at [1029, 178] on input "text" at bounding box center [1061, 174] width 173 height 23
paste input "Jephte Eracin"
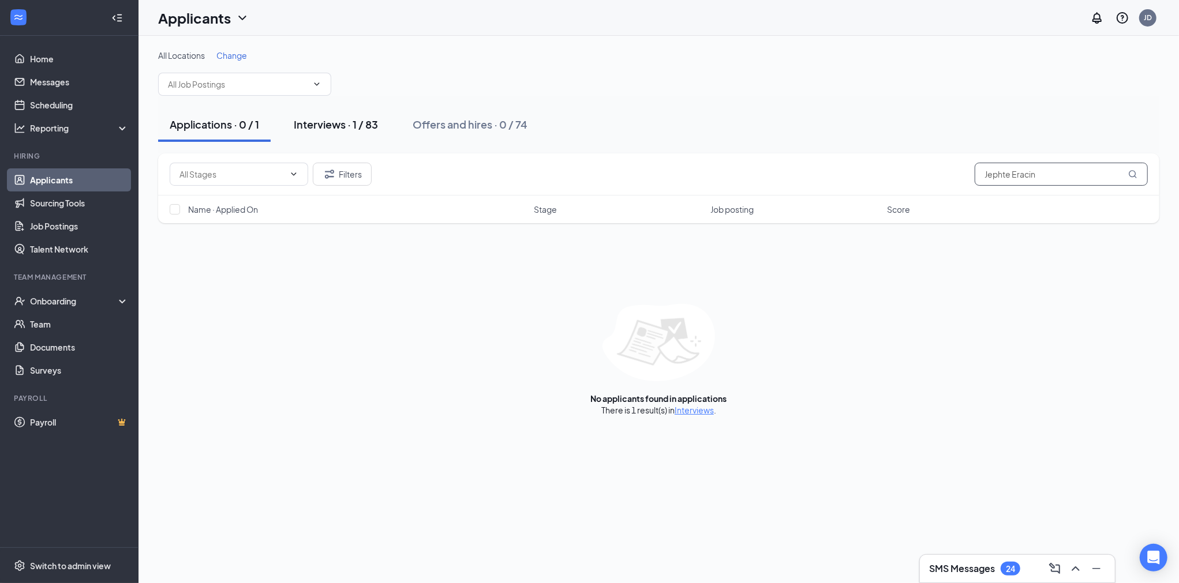
type input "Jephte Eracin"
click at [354, 133] on button "Interviews · 1 / 83" at bounding box center [335, 124] width 107 height 35
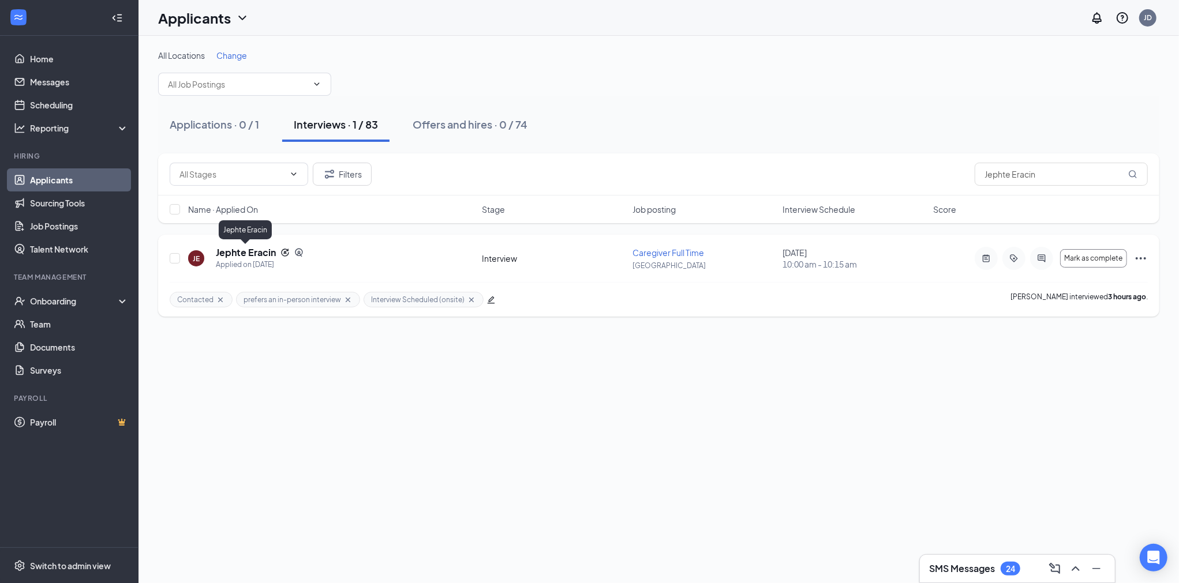
click at [250, 253] on h5 "Jephte Eracin" at bounding box center [246, 252] width 60 height 13
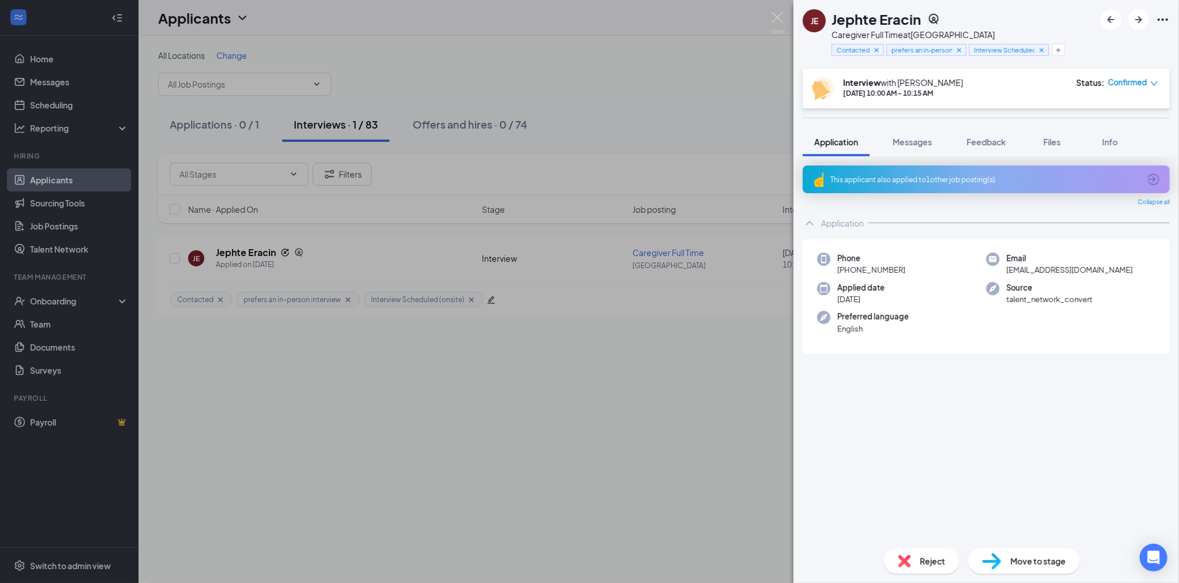
click at [937, 558] on span "Reject" at bounding box center [932, 561] width 25 height 13
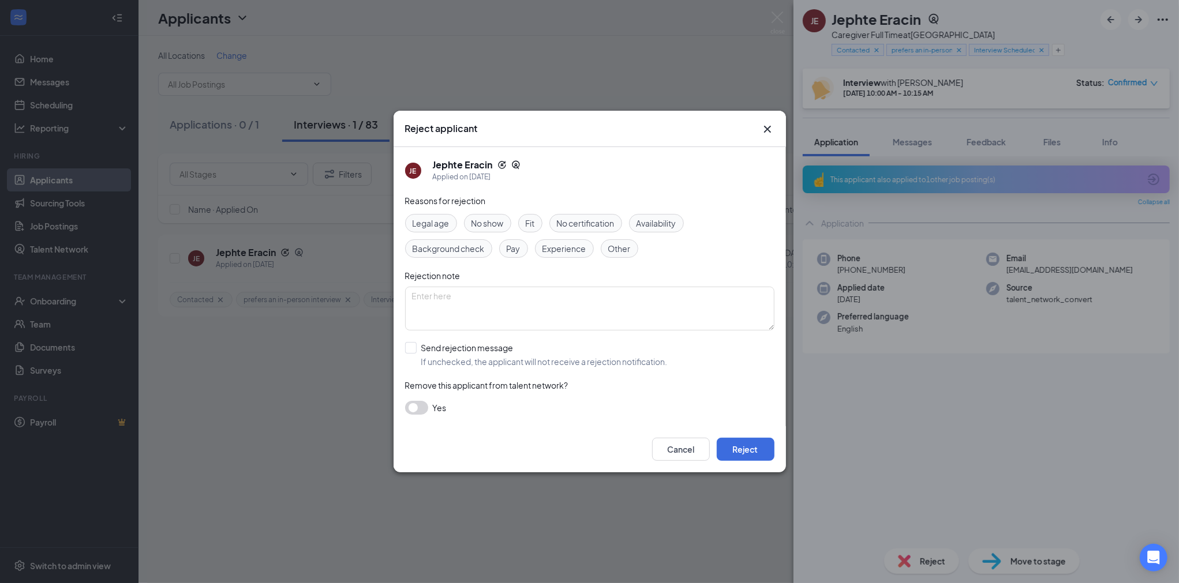
click at [563, 247] on span "Experience" at bounding box center [564, 248] width 44 height 13
click at [486, 347] on input "Send rejection message If unchecked, the applicant will not receive a rejection…" at bounding box center [536, 354] width 263 height 25
checkbox input "true"
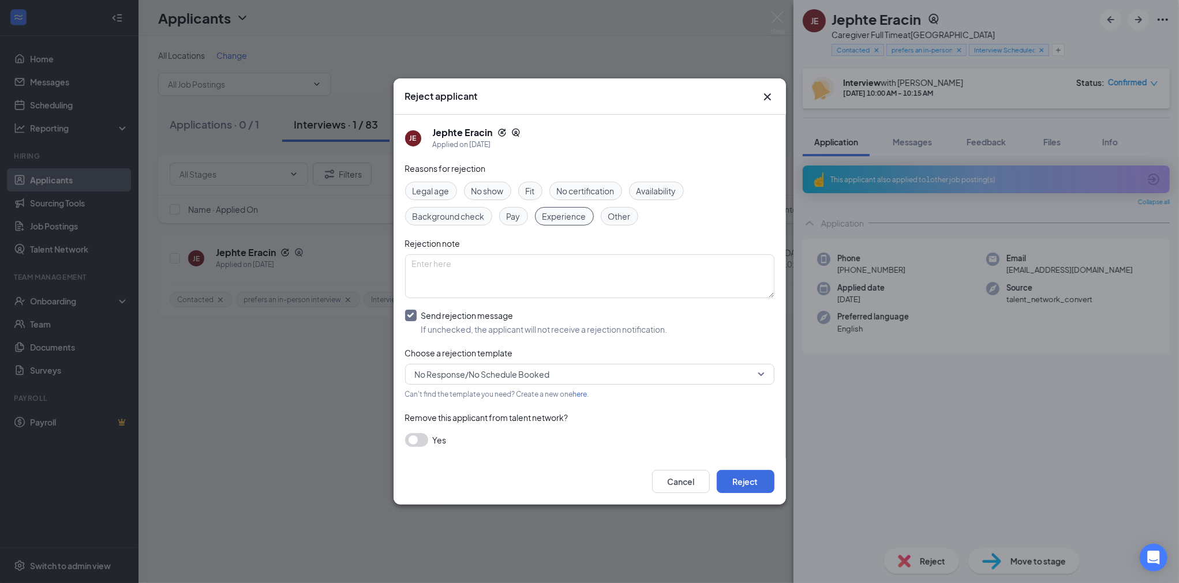
click at [529, 368] on span "No Response/No Schedule Booked" at bounding box center [482, 374] width 135 height 17
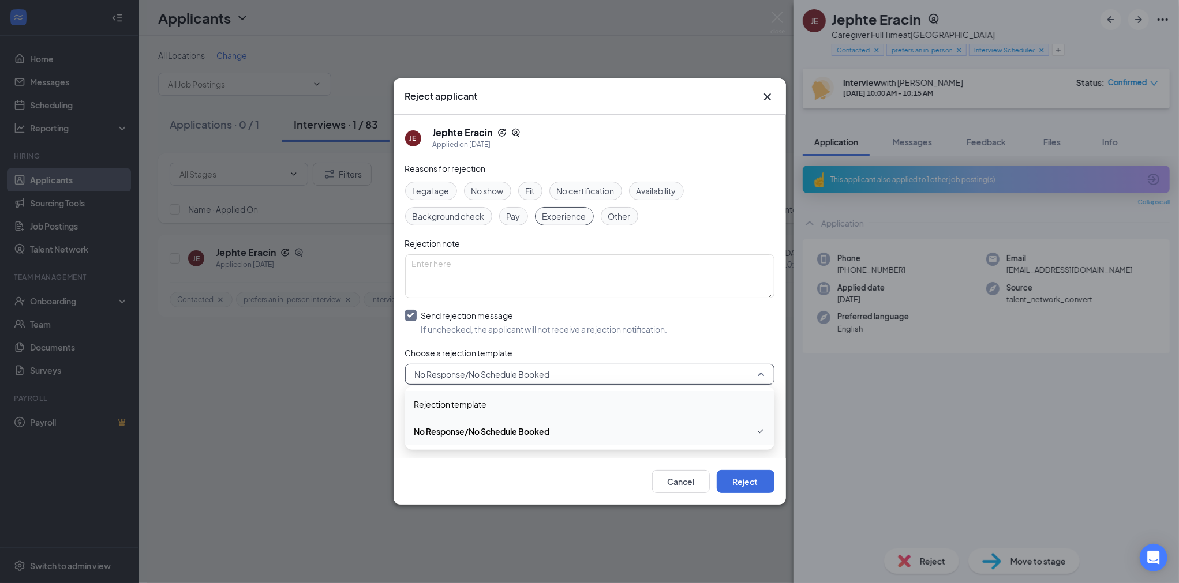
click at [521, 402] on span "Rejection template" at bounding box center [589, 404] width 351 height 13
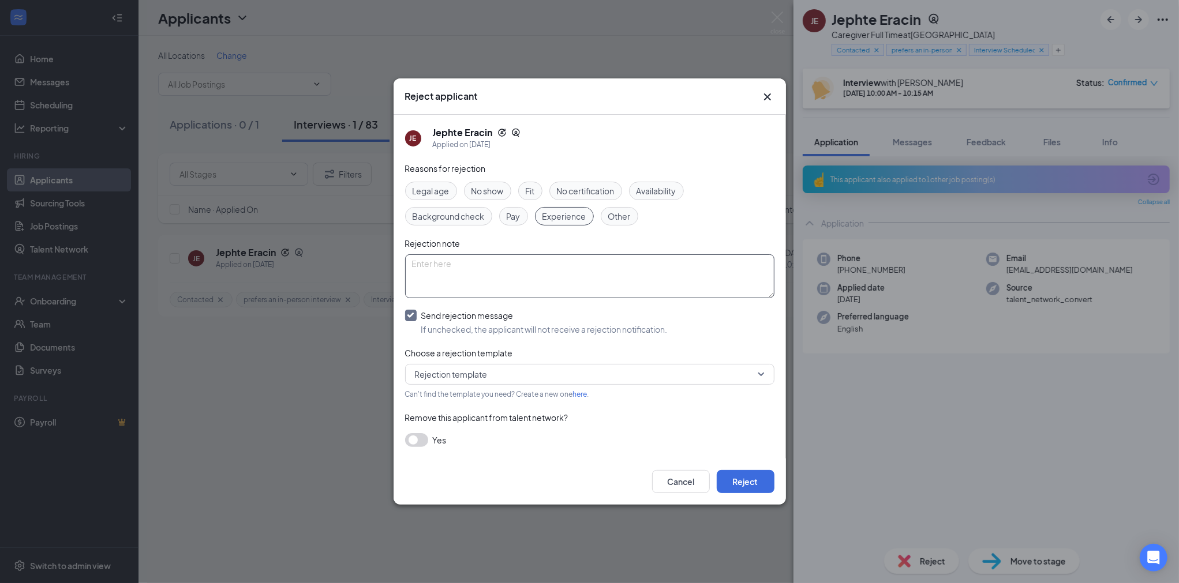
click at [442, 276] on textarea at bounding box center [589, 276] width 369 height 44
type textarea "H"
click at [437, 267] on textarea at bounding box center [589, 276] width 369 height 44
paste textarea "Application Update – Home Instead"
click at [443, 281] on textarea "Application Update – Home Instead" at bounding box center [589, 276] width 369 height 44
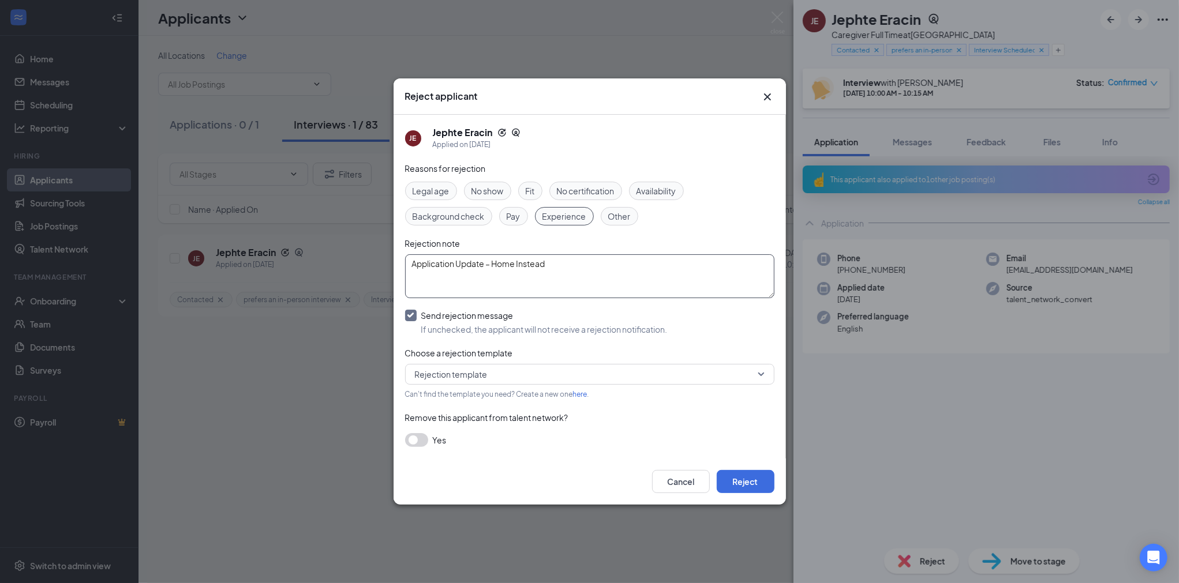
paste textarea "Dear Jephte, Thank you for your interest in joining Home Instead and for taking…"
click at [769, 293] on textarea "Application Update – Home Instead Dear Jephte, Thank you for your interest in j…" at bounding box center [589, 276] width 369 height 44
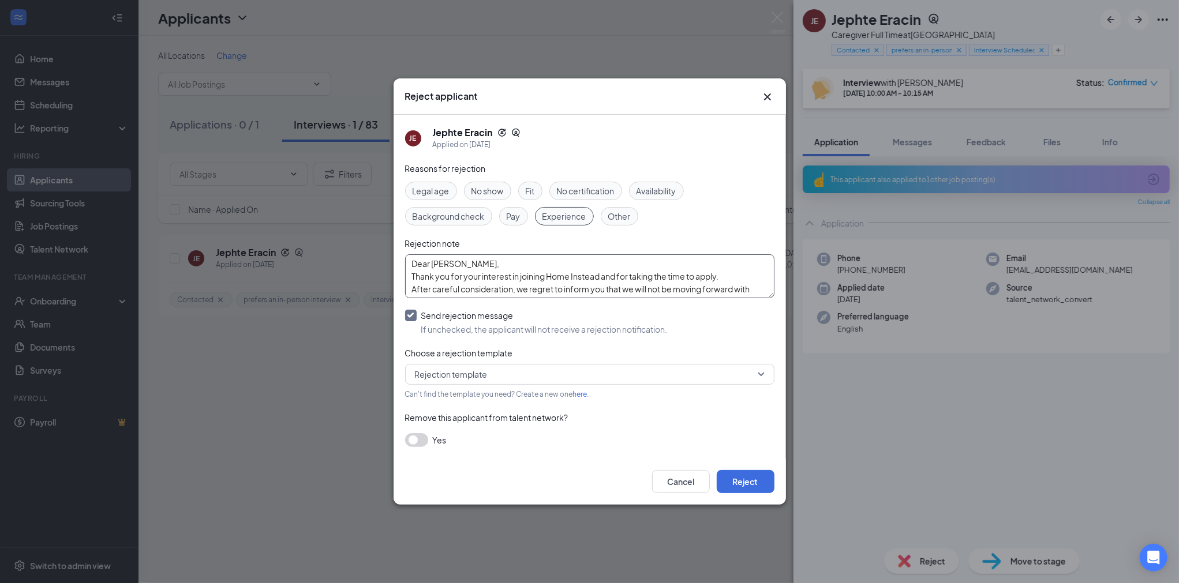
click at [505, 265] on textarea "Application Update – Home Instead Dear Jephte, Thank you for your interest in j…" at bounding box center [589, 276] width 369 height 44
click at [546, 286] on textarea "Application Update – Home Instead Dear Jephte, Thank you for your interest in j…" at bounding box center [589, 276] width 369 height 44
click at [740, 264] on textarea "Application Update – Home Instead Dear Jephte, Thank you for your interest in j…" at bounding box center [589, 276] width 369 height 44
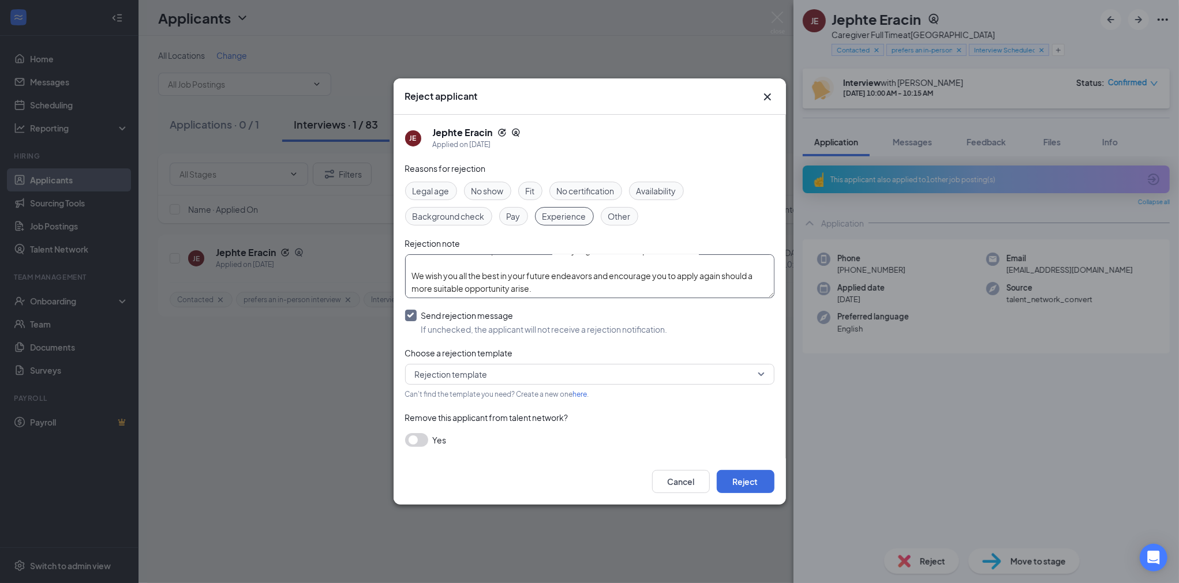
click at [575, 291] on textarea "Application Update – Home Instead Dear Jephte, Thank you for your interest in j…" at bounding box center [589, 276] width 369 height 44
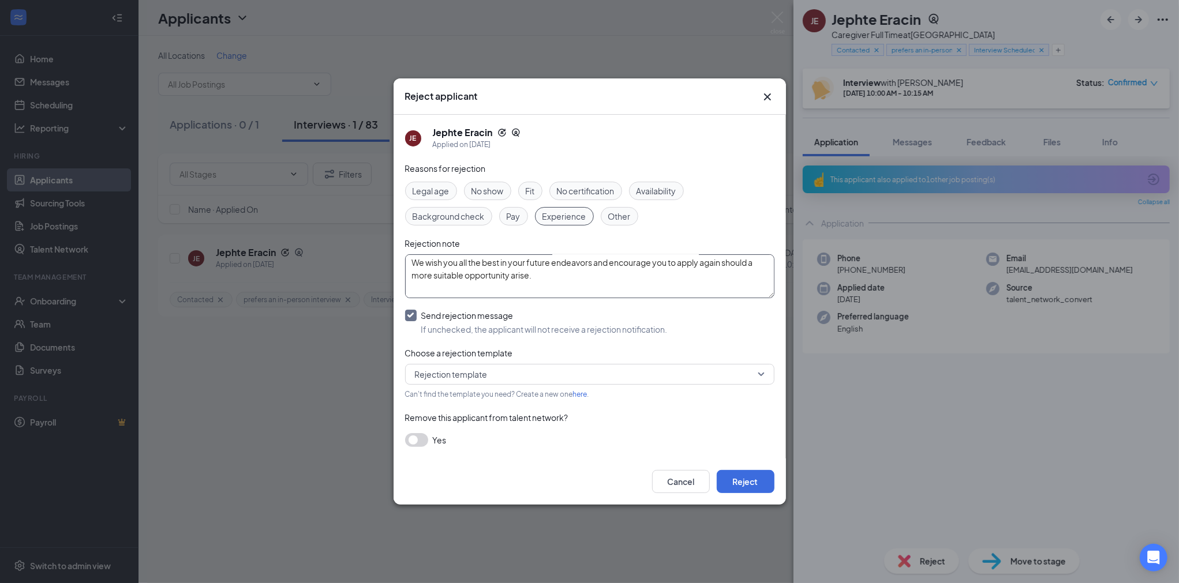
scroll to position [164, 0]
click at [424, 441] on button "button" at bounding box center [416, 440] width 23 height 14
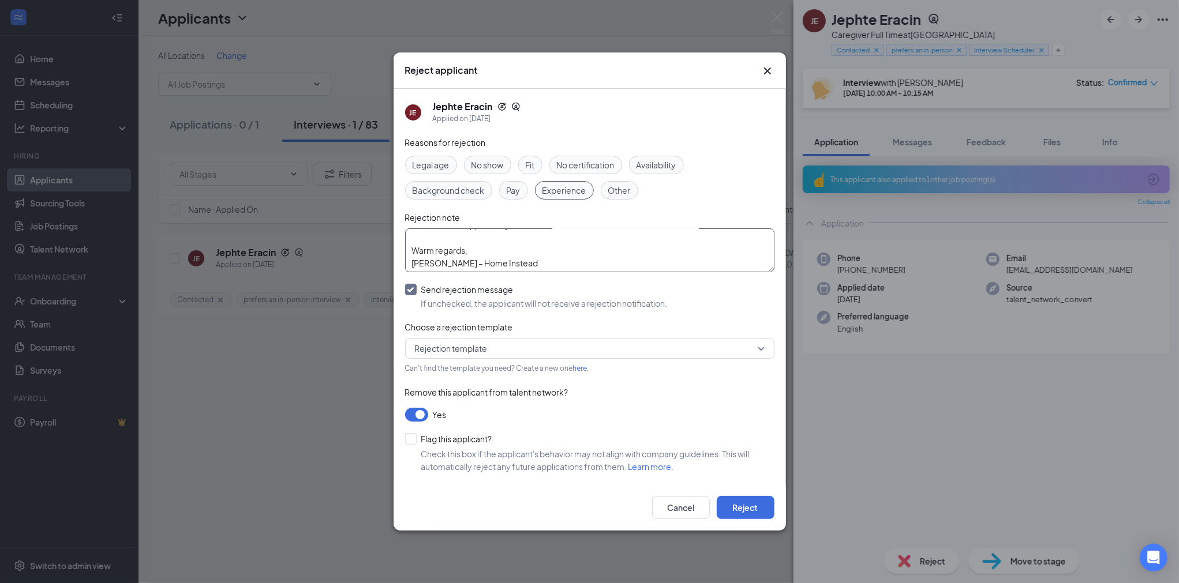
click at [517, 264] on textarea "Application Update – Home Instead Dear Jephte, Thank you for your interest in j…" at bounding box center [589, 251] width 369 height 44
drag, startPoint x: 435, startPoint y: 261, endPoint x: 410, endPoint y: 264, distance: 25.0
click at [410, 264] on textarea "Application Update – Home Instead Dear Jephte, Thank you for your interest in j…" at bounding box center [589, 251] width 369 height 44
click at [551, 266] on textarea "Application Update – Home Instead Dear Jephte, Thank you for your interest in j…" at bounding box center [589, 251] width 369 height 44
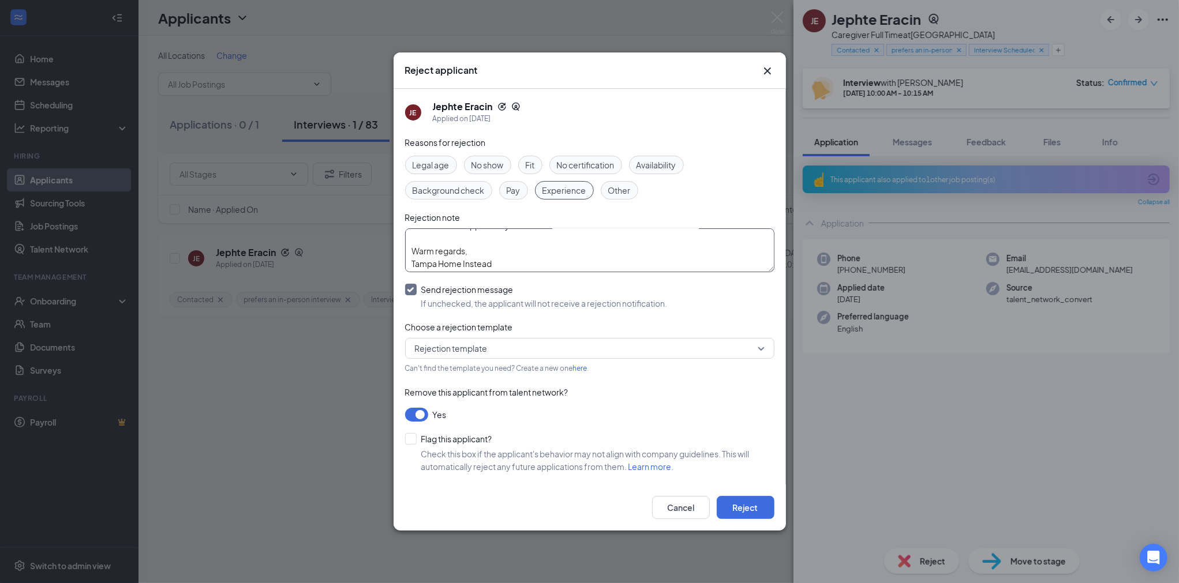
type textarea "Application Update – Home Instead Dear Jephte, Thank you for your interest in j…"
click at [420, 414] on button "button" at bounding box center [416, 415] width 23 height 14
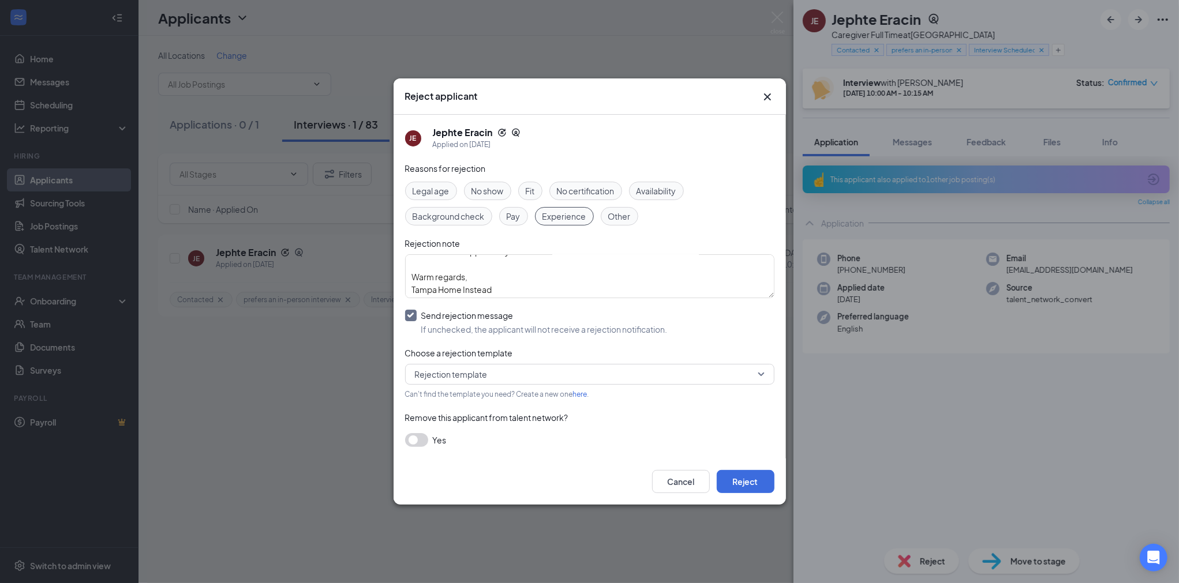
click at [415, 316] on input "Send rejection message If unchecked, the applicant will not receive a rejection…" at bounding box center [536, 322] width 263 height 25
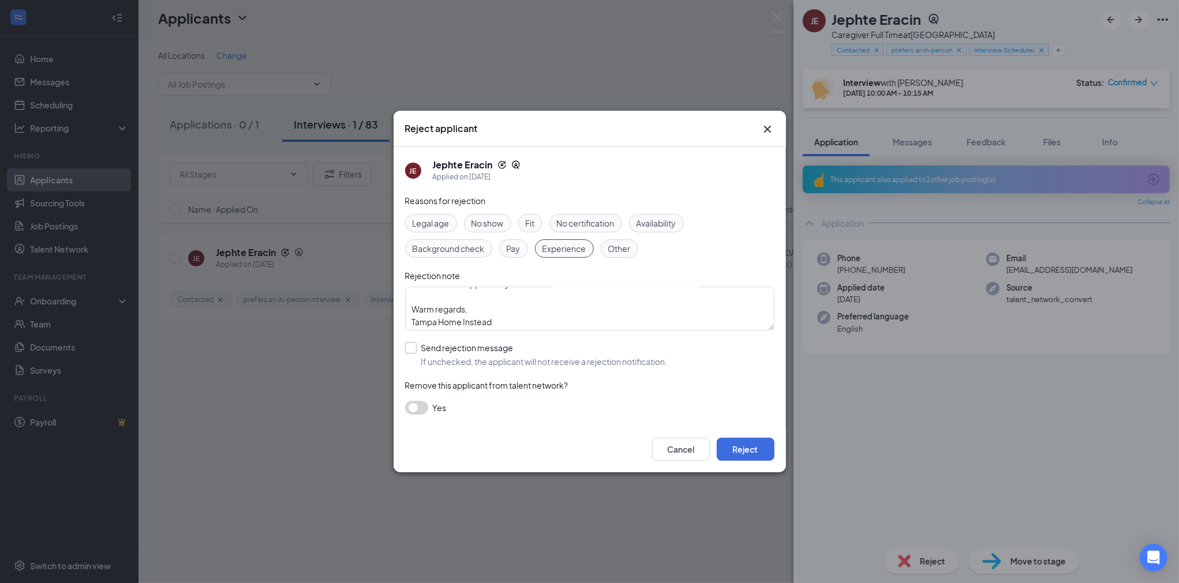
click at [414, 347] on input "Send rejection message If unchecked, the applicant will not receive a rejection…" at bounding box center [536, 354] width 263 height 25
checkbox input "true"
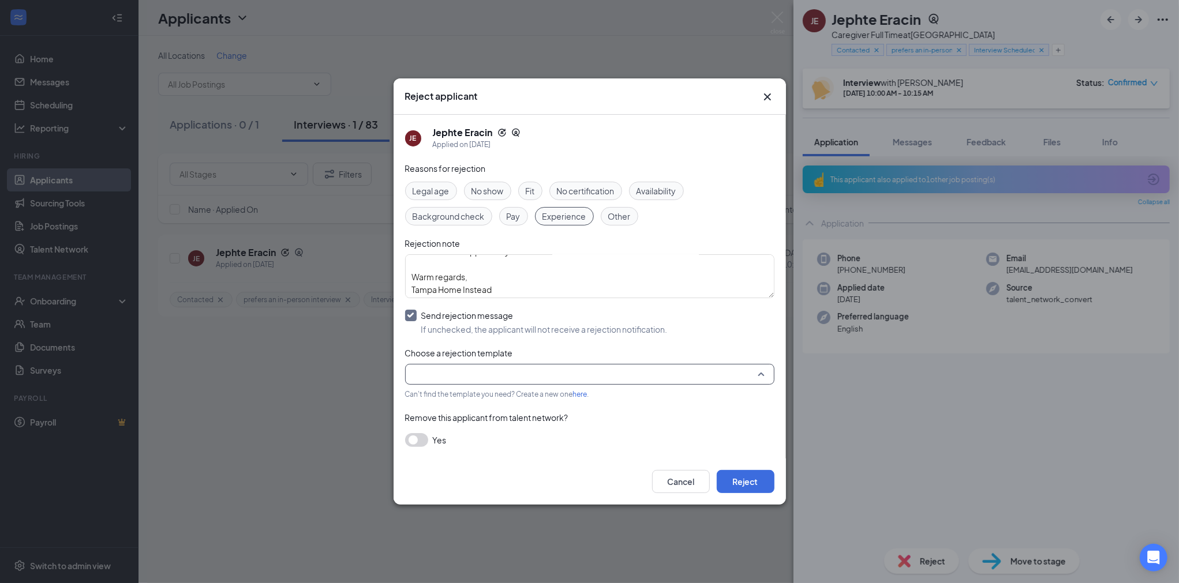
click at [504, 372] on input "search" at bounding box center [585, 375] width 347 height 20
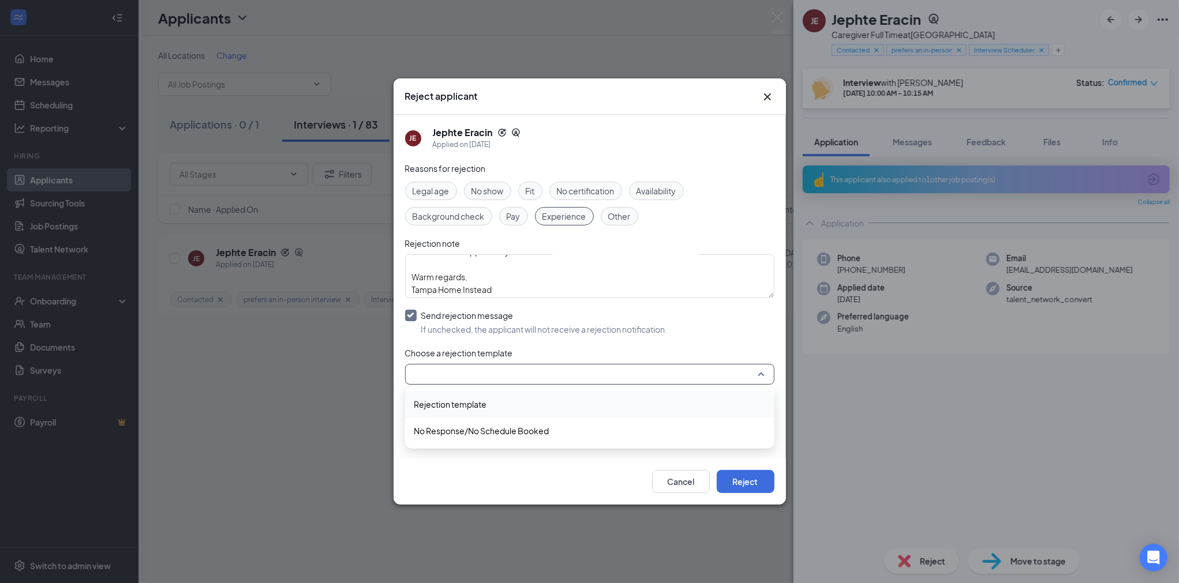
click at [500, 399] on span "Rejection template" at bounding box center [589, 404] width 351 height 13
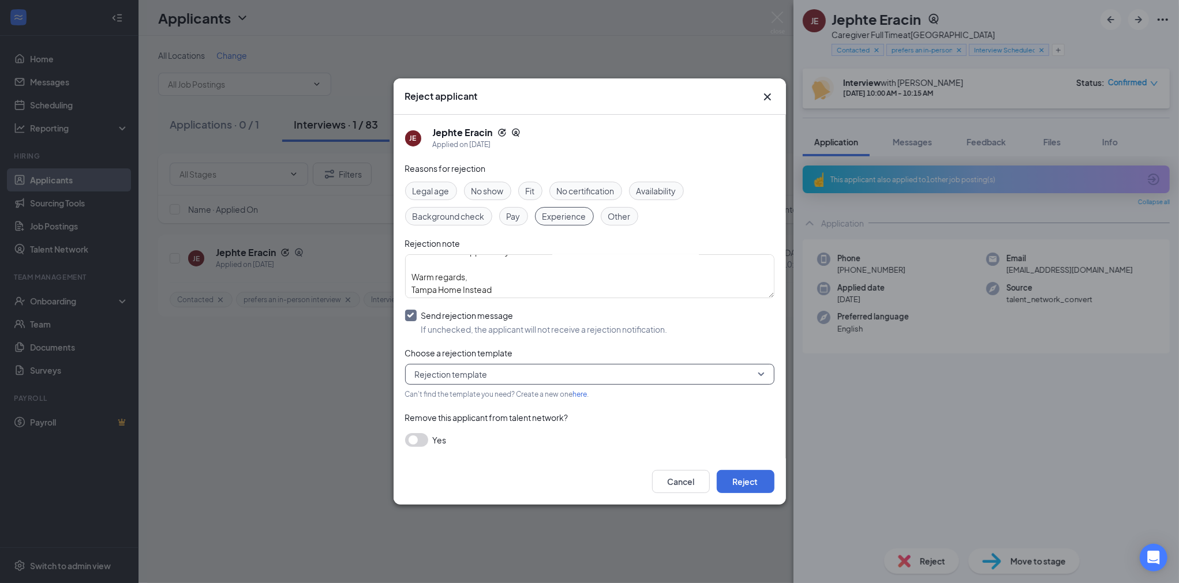
click at [420, 439] on button "button" at bounding box center [416, 440] width 23 height 14
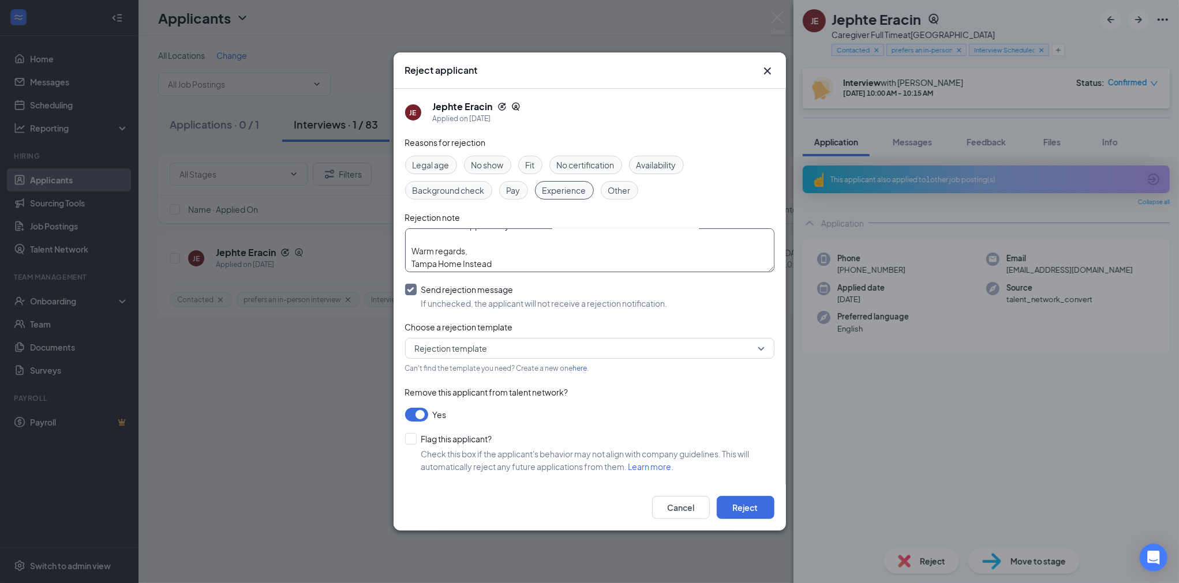
scroll to position [0, 0]
click at [769, 267] on textarea "Application Update – Home Instead Dear Jephte, Thank you for your interest in j…" at bounding box center [589, 251] width 369 height 44
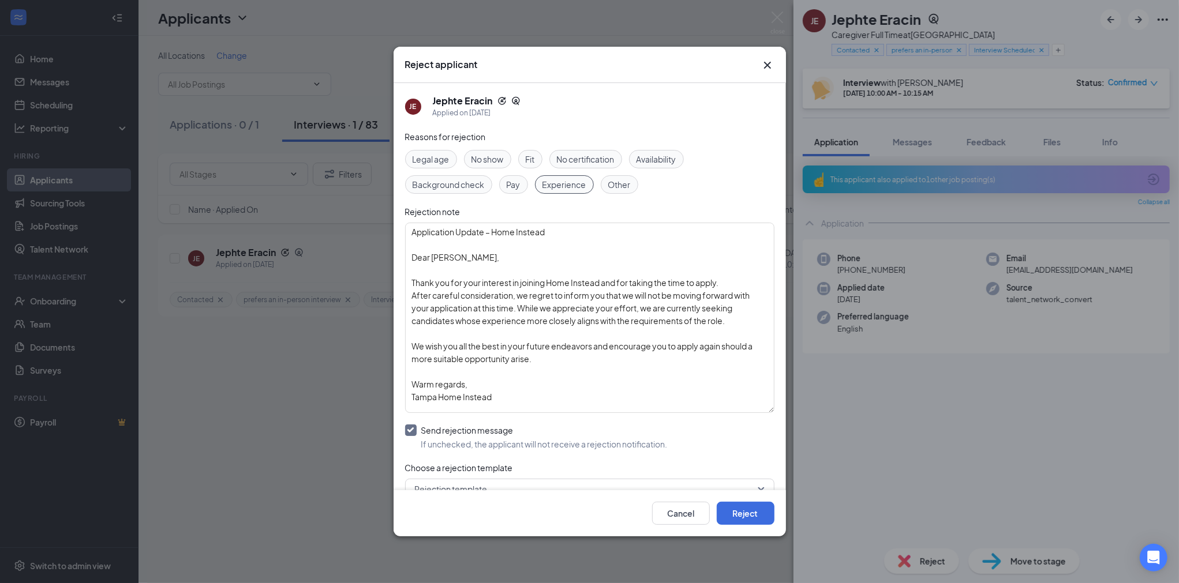
drag, startPoint x: 769, startPoint y: 267, endPoint x: 766, endPoint y: 414, distance: 146.6
click at [766, 414] on div "JE Jephte Eracin Applied on Sep 11 Reasons for rejection Legal age No show Fit …" at bounding box center [590, 286] width 392 height 407
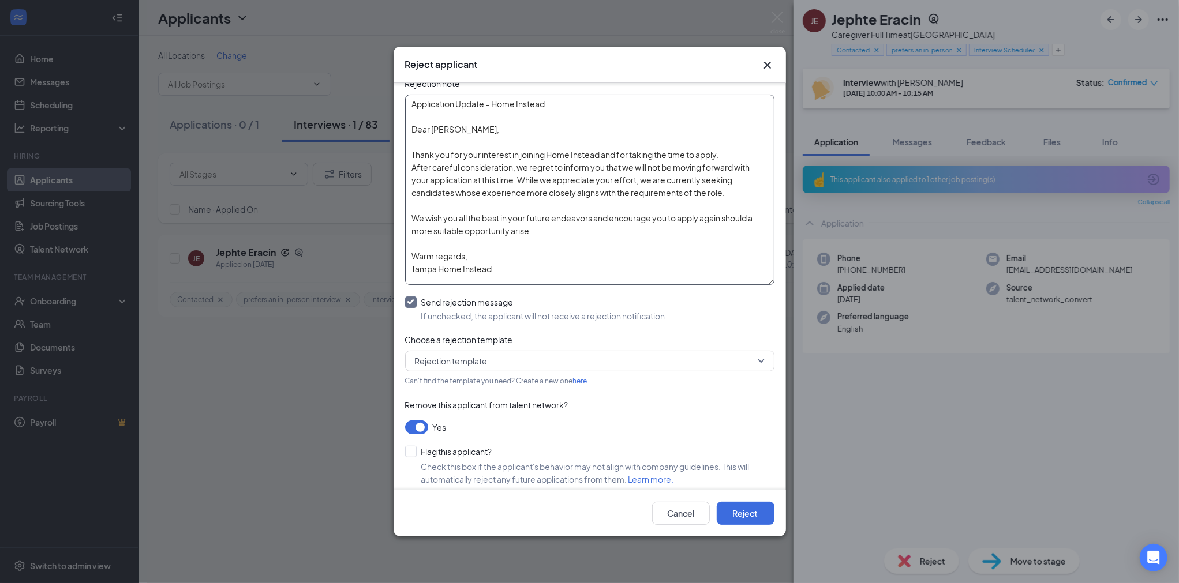
scroll to position [134, 0]
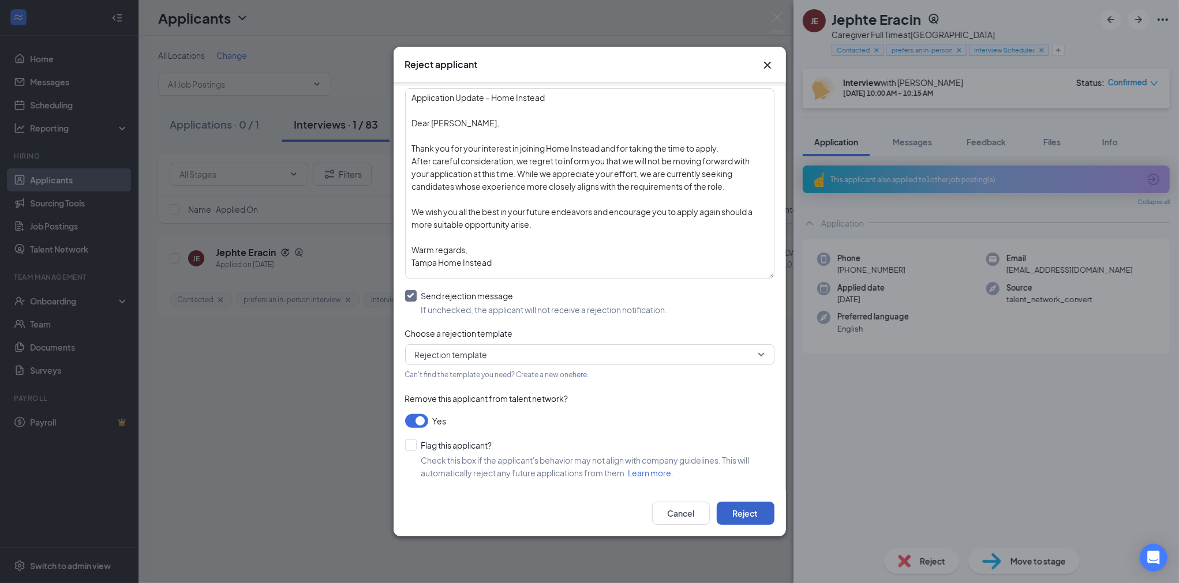
click at [752, 516] on button "Reject" at bounding box center [746, 513] width 58 height 23
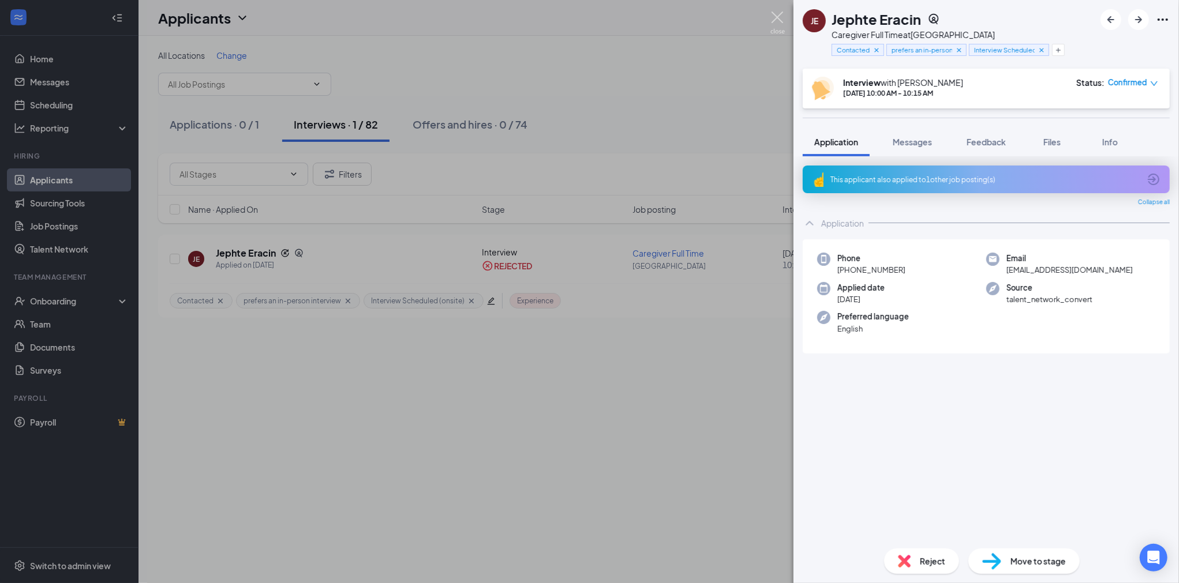
click at [777, 14] on img at bounding box center [777, 23] width 14 height 23
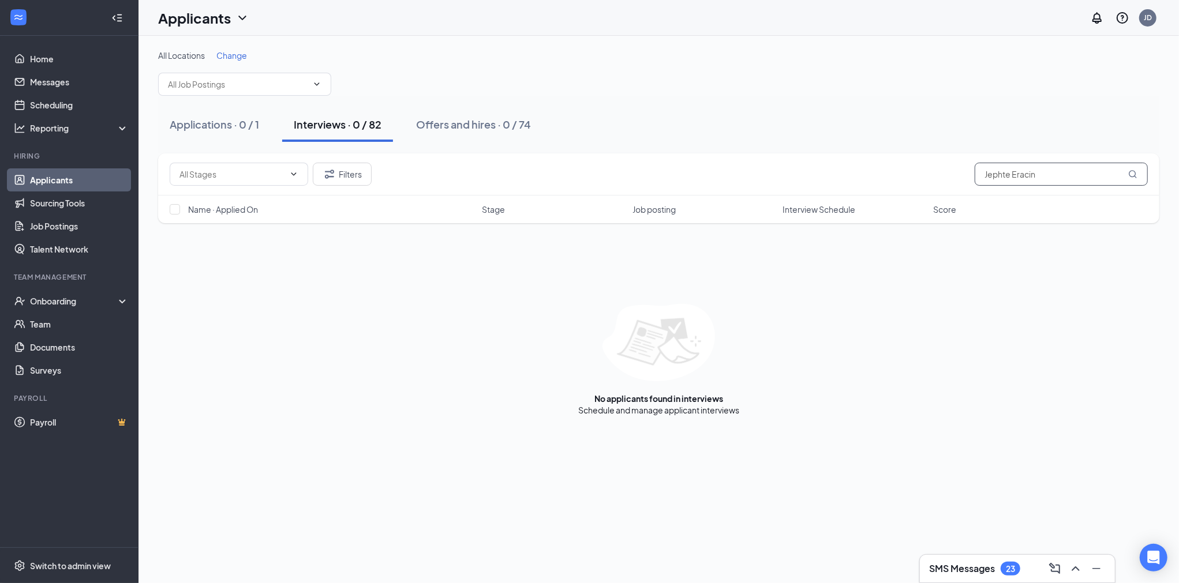
click at [1021, 175] on input "Jephte Eracin" at bounding box center [1061, 174] width 173 height 23
paste input "[PERSON_NAME]"
type input "[PERSON_NAME]"
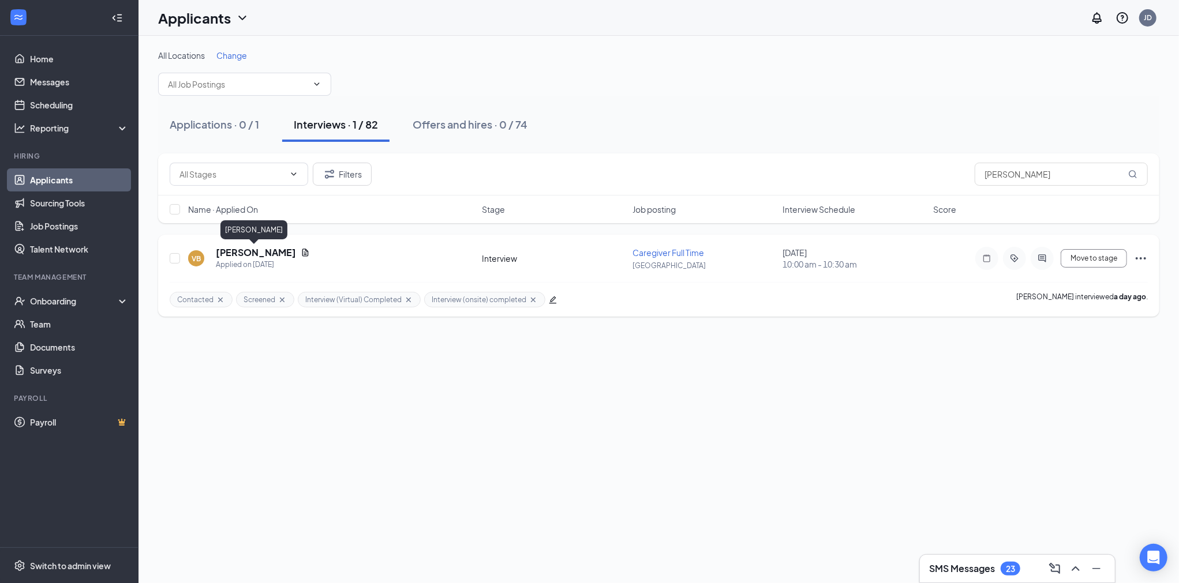
click at [254, 253] on h5 "[PERSON_NAME]" at bounding box center [256, 252] width 80 height 13
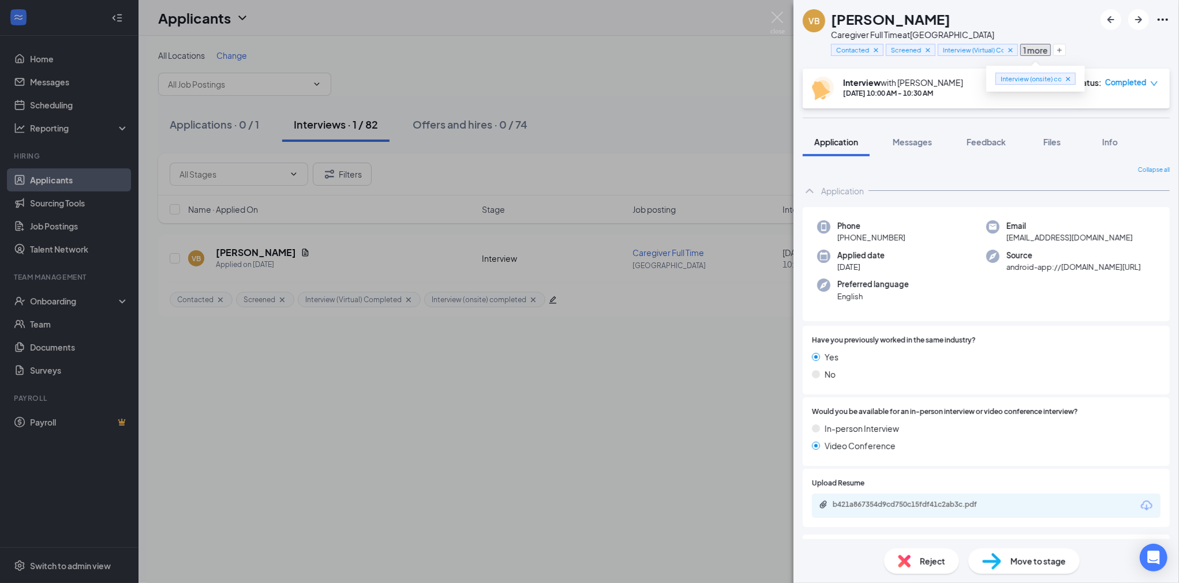
click at [1039, 50] on button "1 more" at bounding box center [1035, 50] width 31 height 12
click at [1059, 53] on icon "Plus" at bounding box center [1059, 50] width 7 height 7
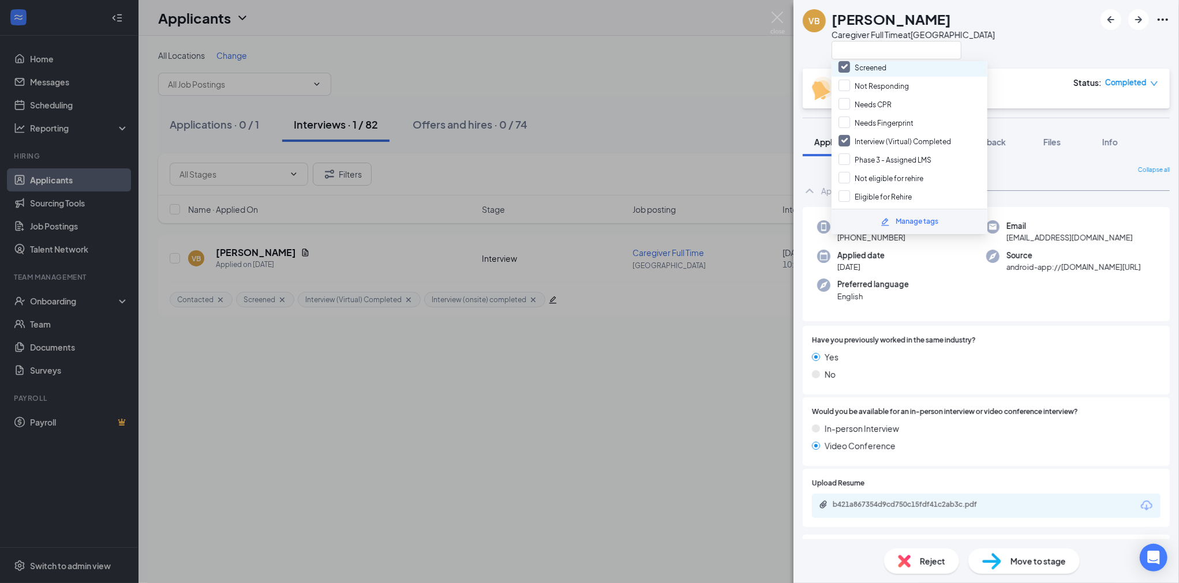
scroll to position [320, 0]
click at [1037, 27] on div "VB Valarie Bertram Caregiver Full Time at Tampa" at bounding box center [985, 34] width 385 height 69
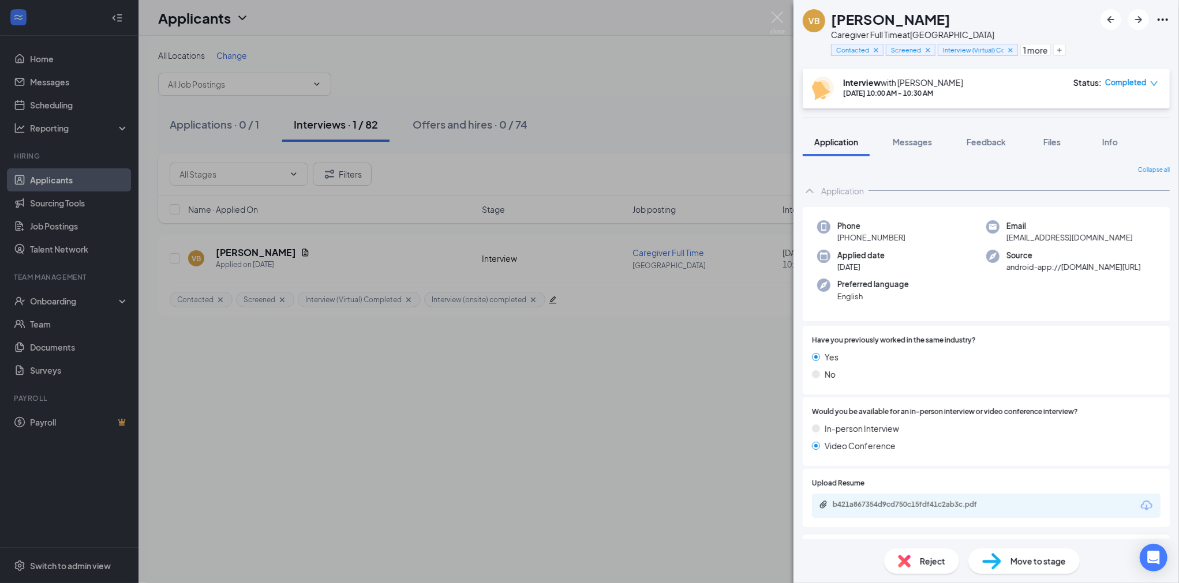
click at [1133, 79] on span "Completed" at bounding box center [1126, 83] width 42 height 12
click at [1134, 80] on span "Completed" at bounding box center [1126, 83] width 42 height 12
click at [1031, 560] on span "Move to stage" at bounding box center [1037, 561] width 55 height 13
type input "Conditional Hire (next stage)"
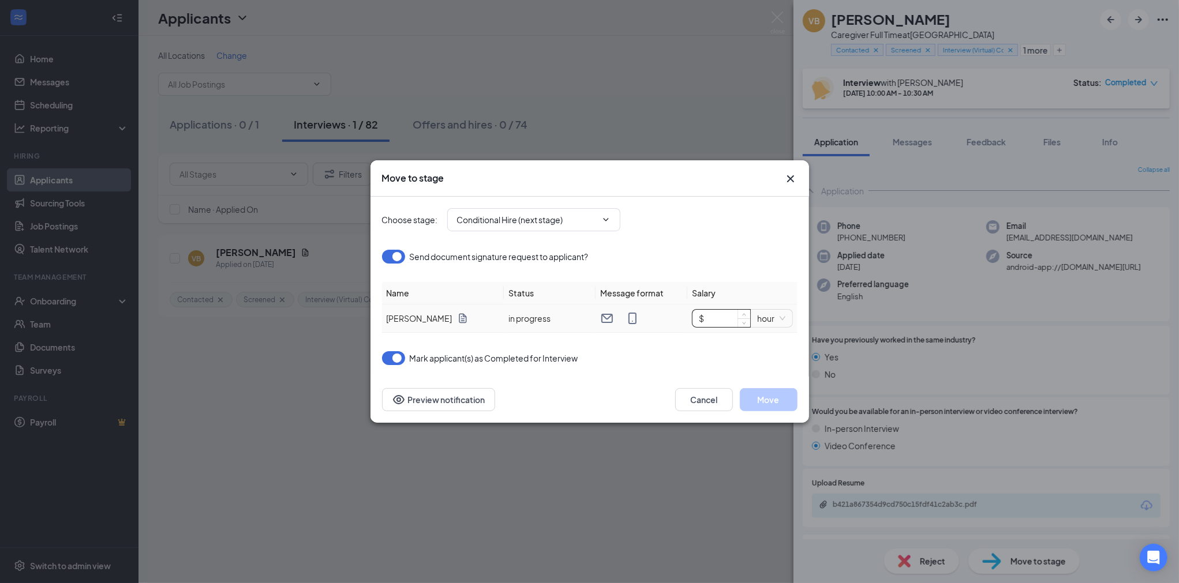
click at [707, 316] on input "$" at bounding box center [721, 318] width 58 height 17
type input "$ 14.5"
click at [437, 406] on button "Preview notification" at bounding box center [438, 399] width 113 height 23
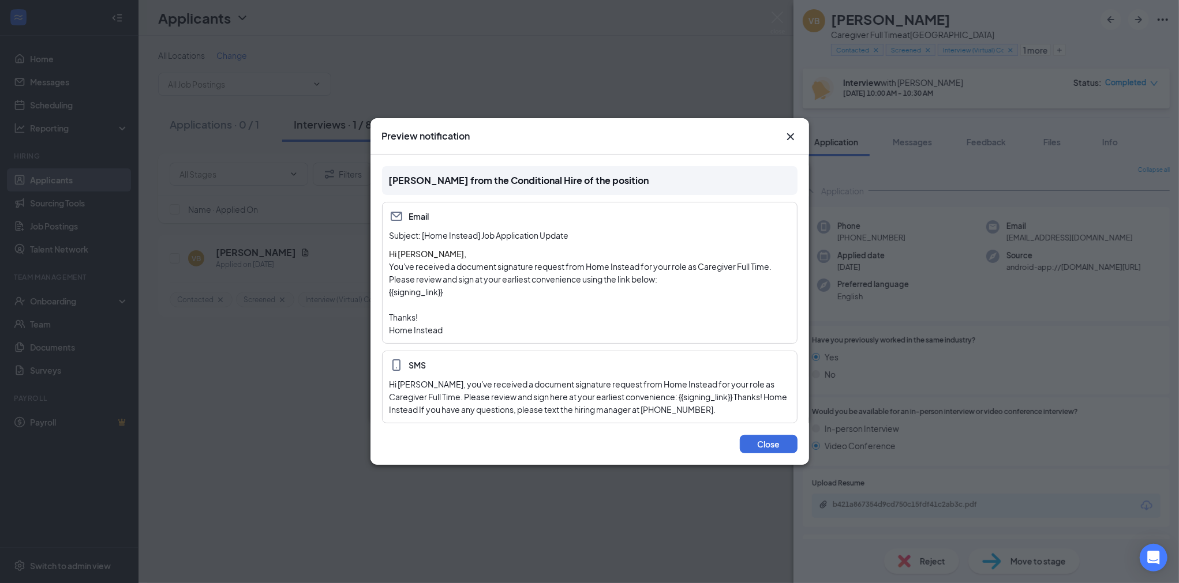
click at [792, 140] on icon "Cross" at bounding box center [790, 136] width 7 height 7
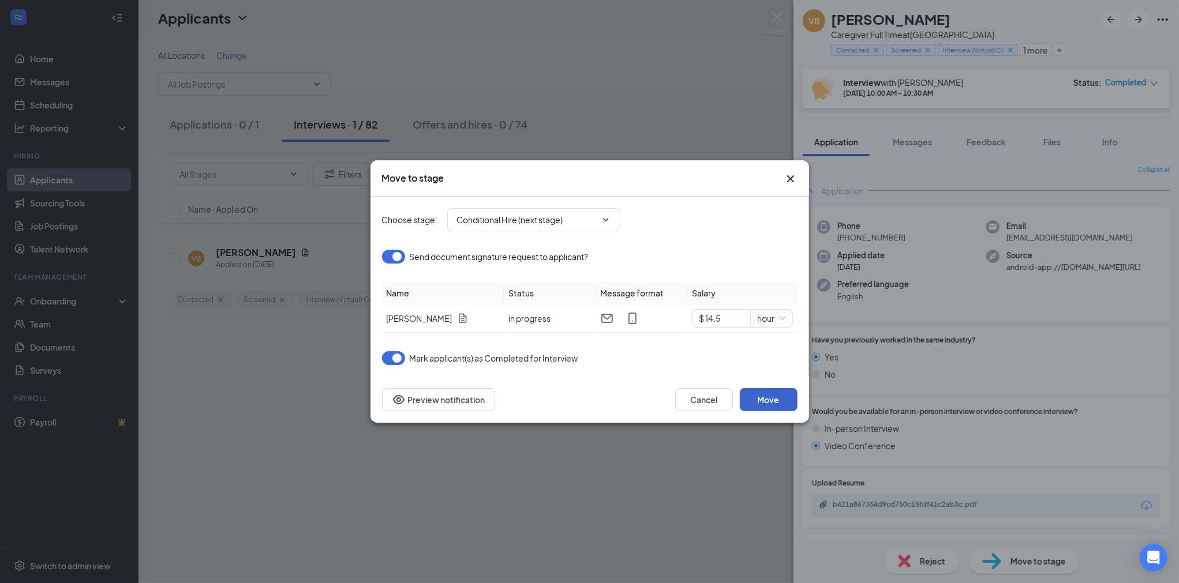
click at [774, 403] on button "Move" at bounding box center [769, 399] width 58 height 23
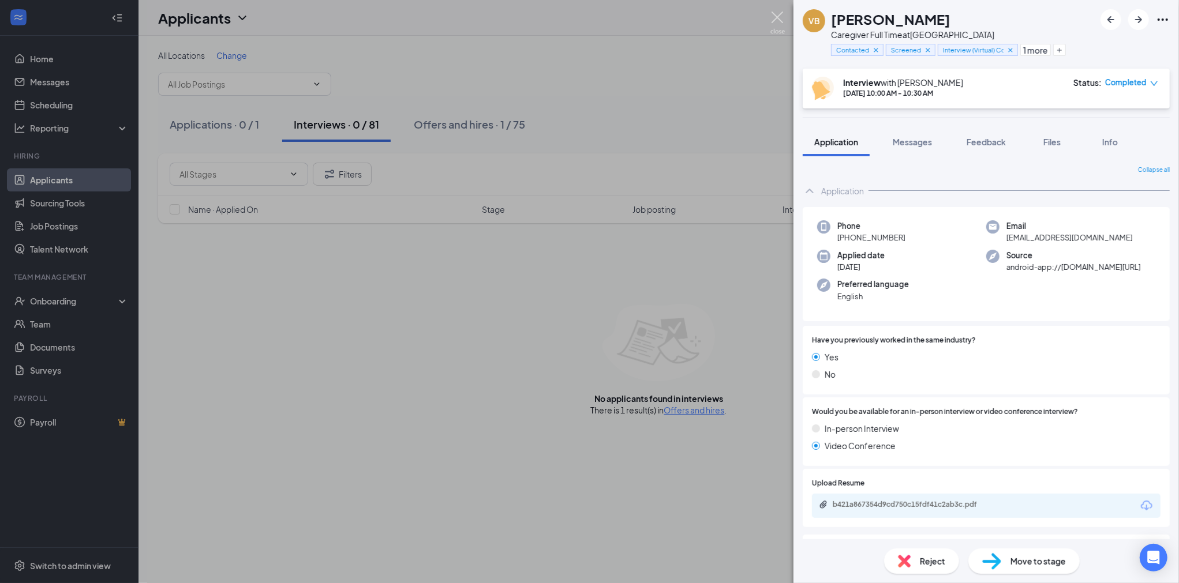
click at [774, 17] on img at bounding box center [777, 23] width 14 height 23
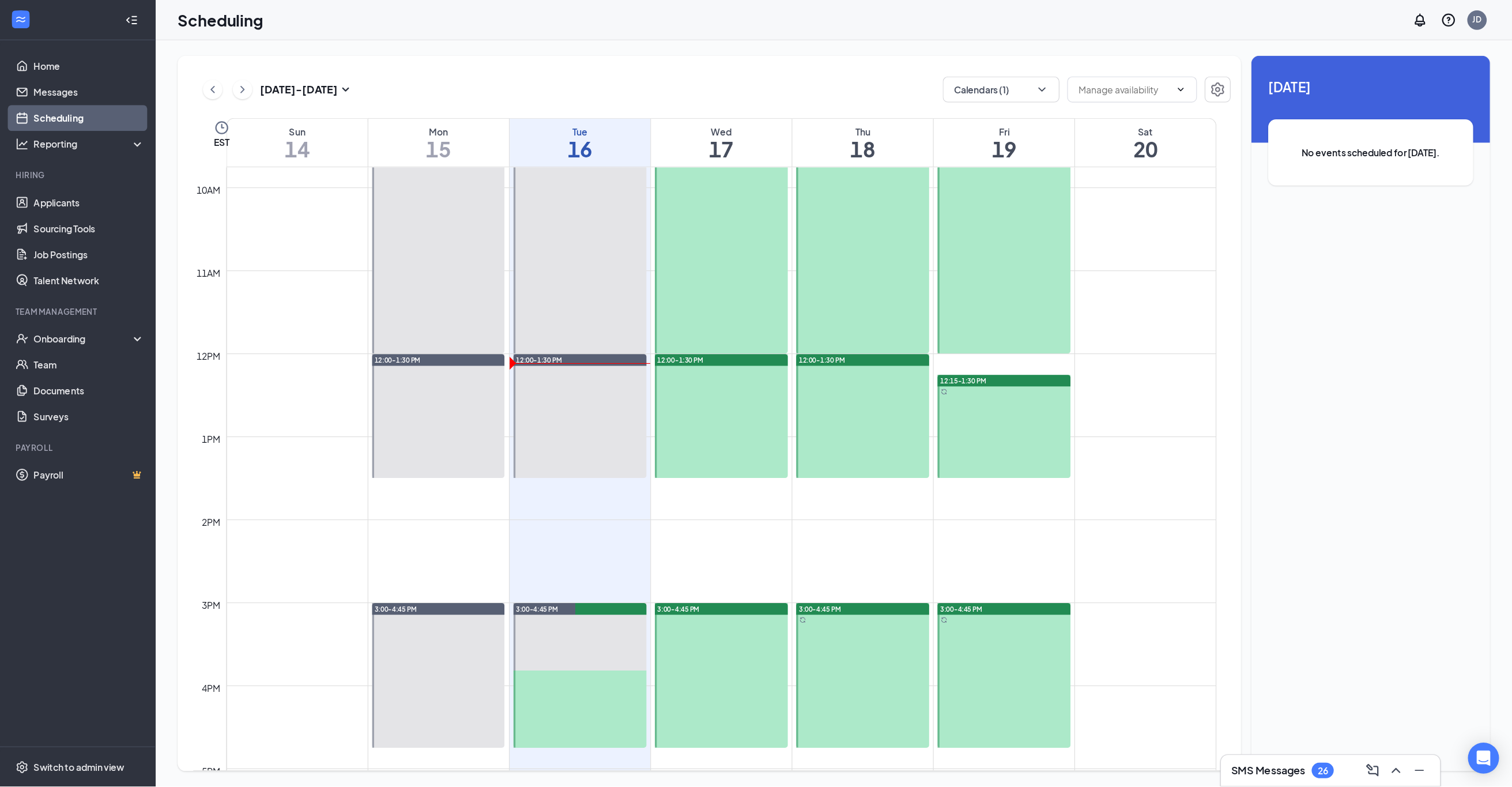
scroll to position [643, 0]
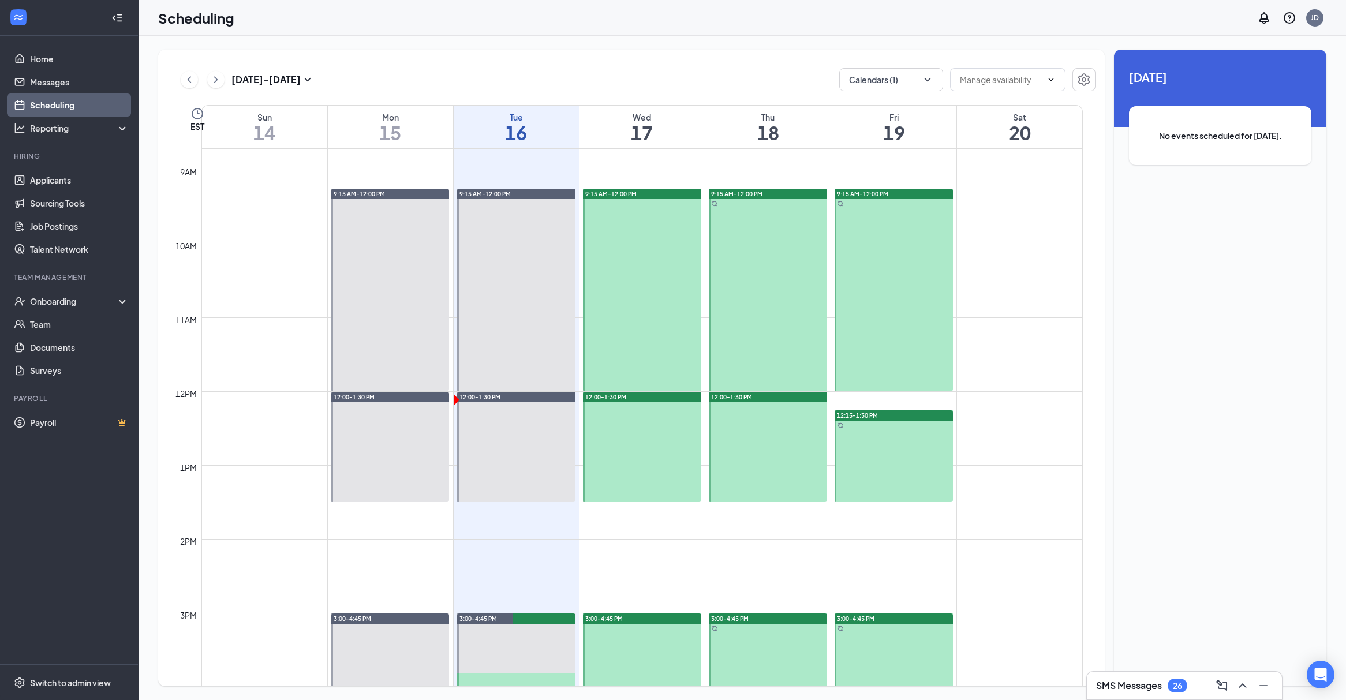
click at [67, 538] on ul "Home Messages Scheduling Reporting Hiring Applicants Sourcing Tools Job Posting…" at bounding box center [69, 350] width 138 height 628
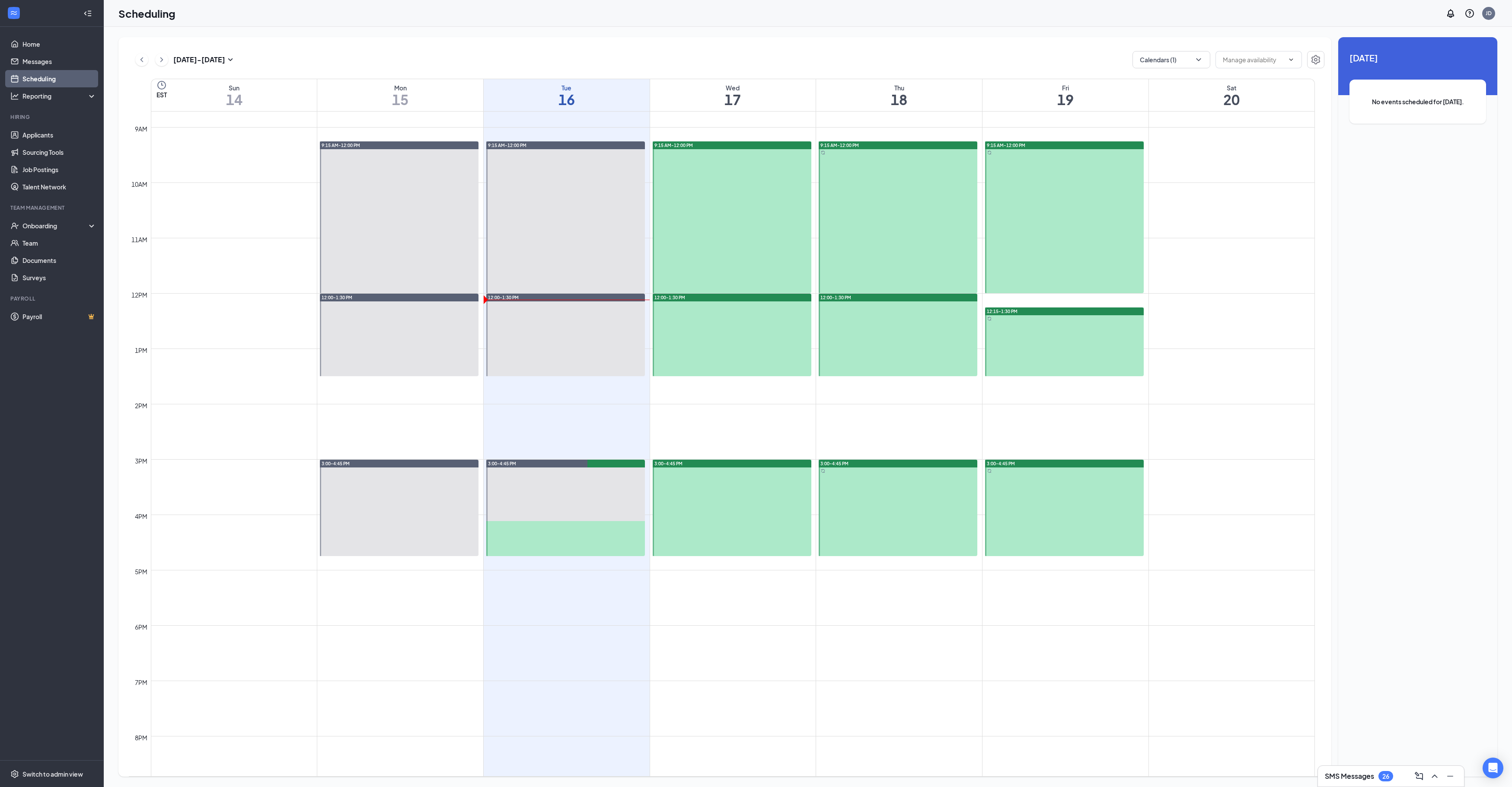
click at [78, 524] on ul "Home Messages Scheduling Reporting Hiring Applicants Sourcing Tools Job Posting…" at bounding box center [52, 394] width 103 height 734
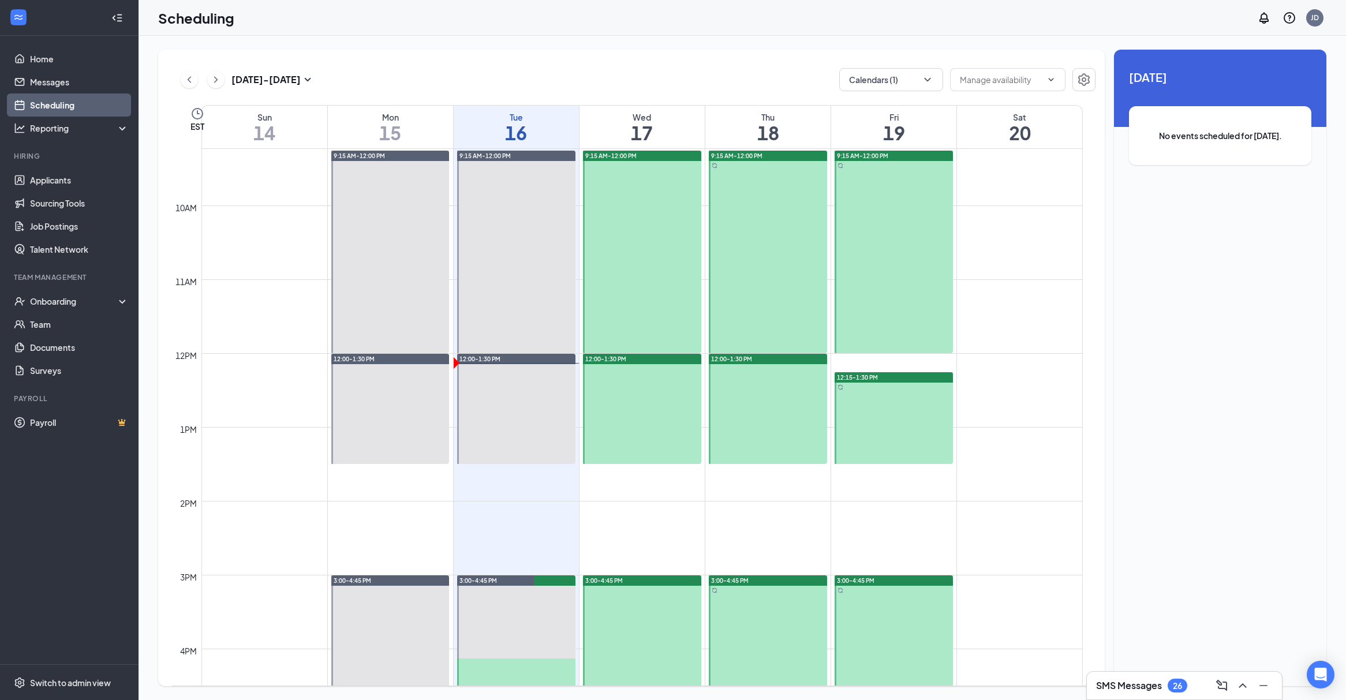
scroll to position [759, 0]
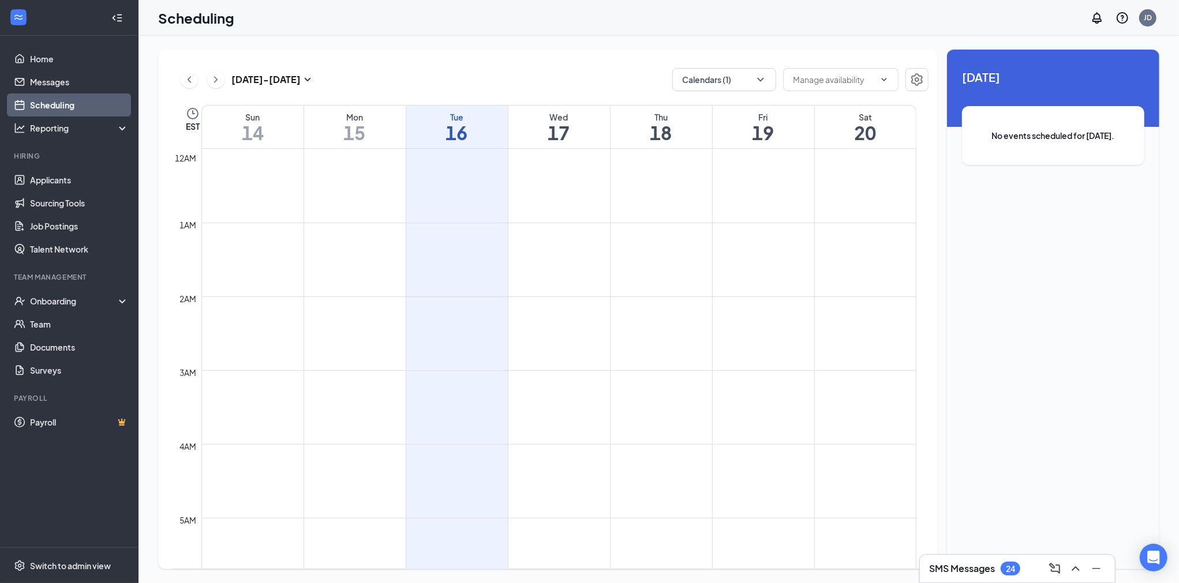
scroll to position [759, 0]
